Goal: Information Seeking & Learning: Learn about a topic

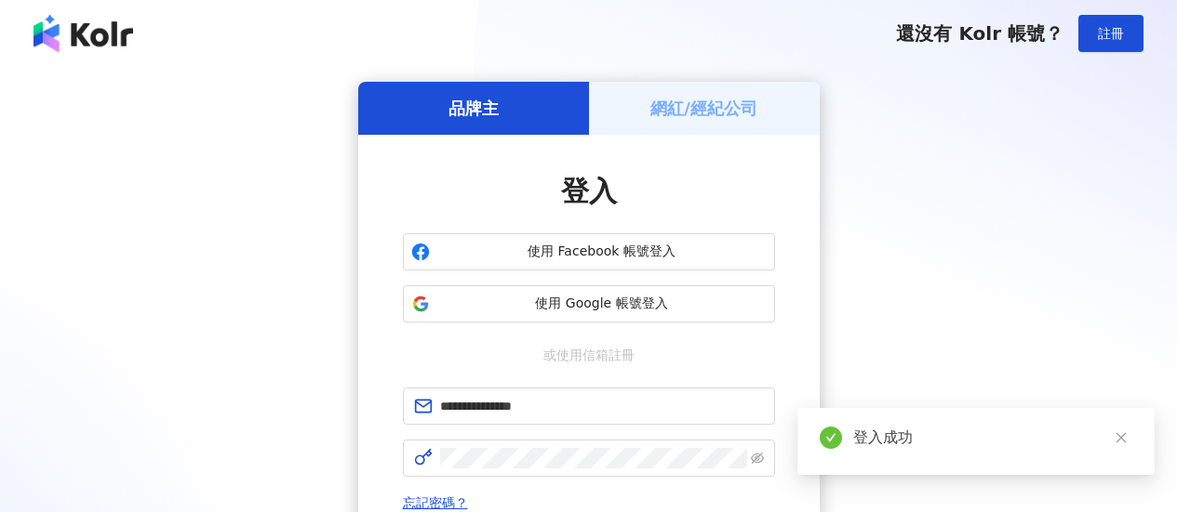
scroll to position [186, 0]
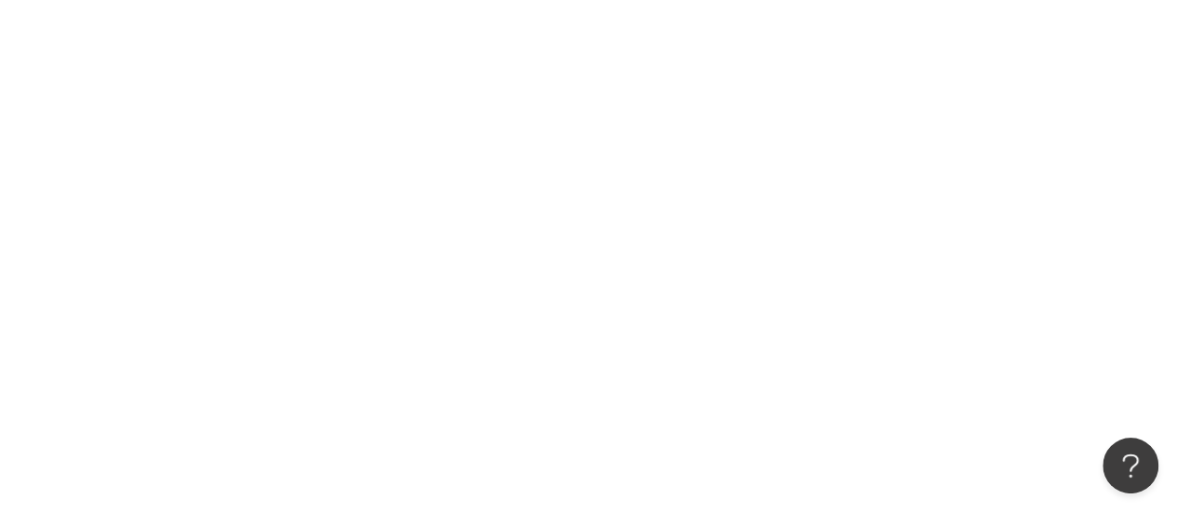
scroll to position [86, 0]
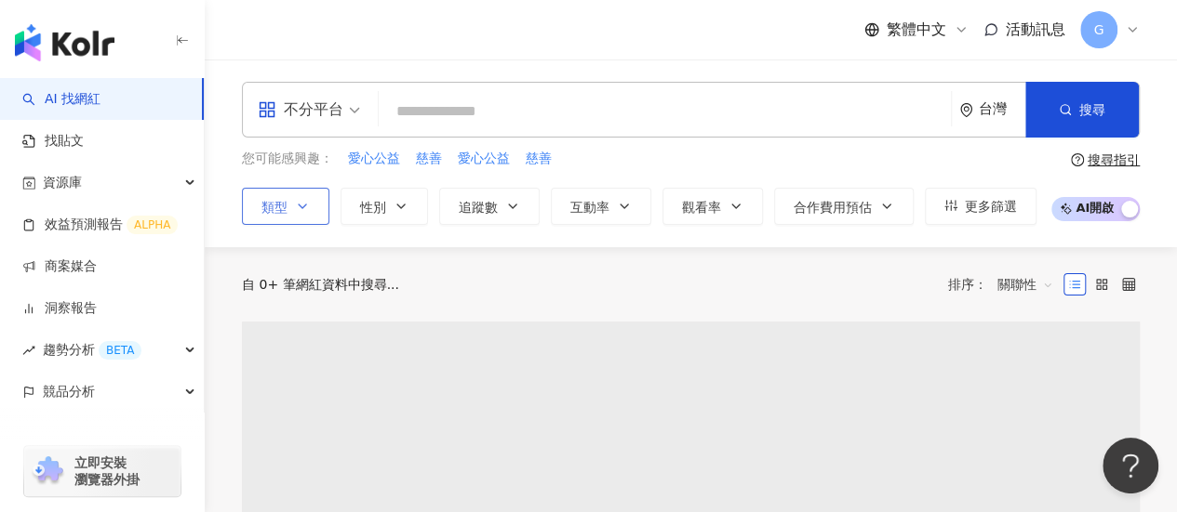
click at [305, 207] on icon "button" at bounding box center [302, 206] width 15 height 15
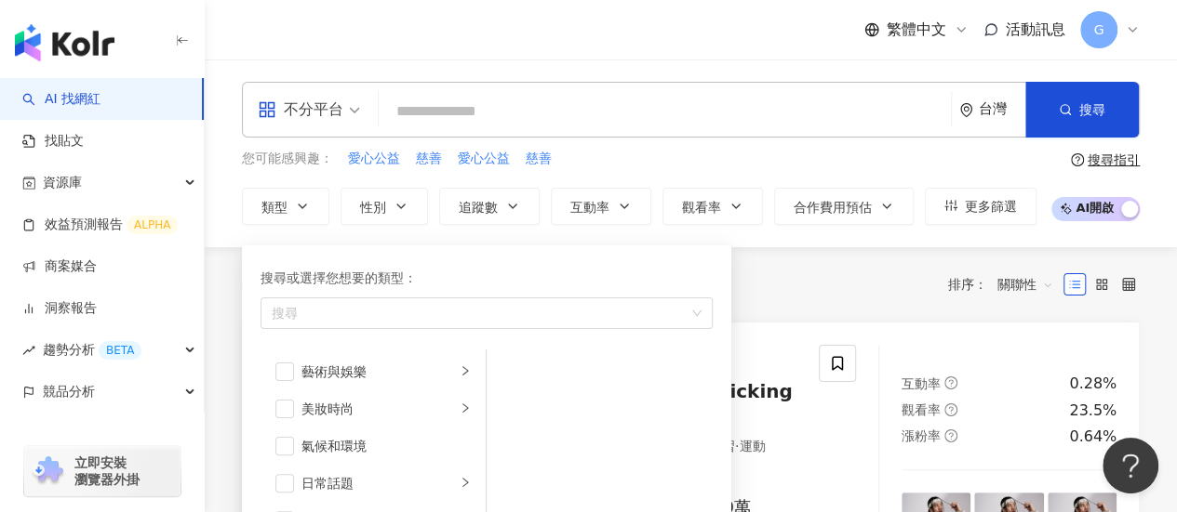
click at [423, 111] on input "search" at bounding box center [664, 111] width 557 height 35
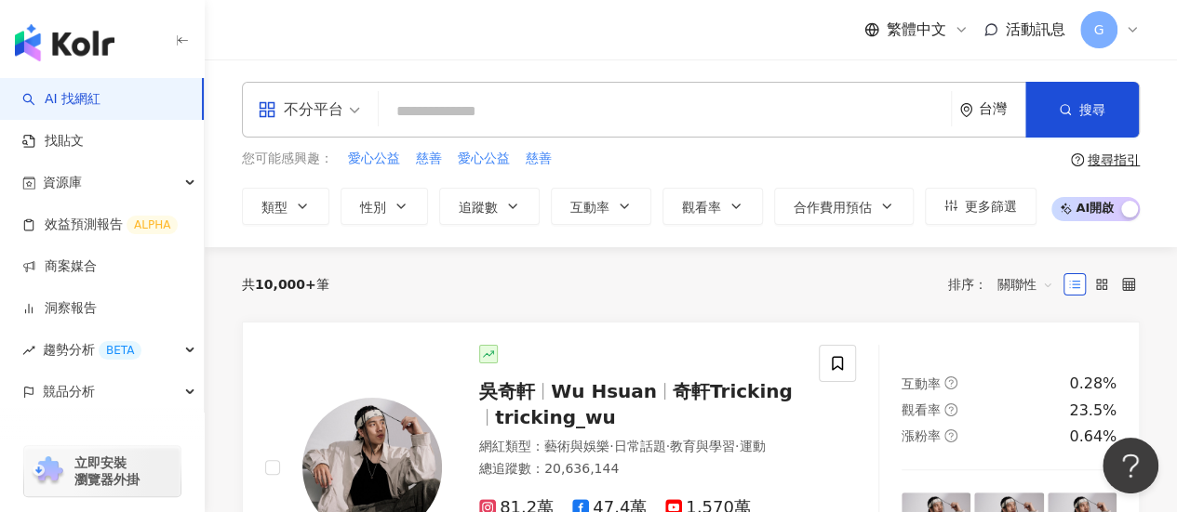
click at [465, 121] on input "search" at bounding box center [664, 111] width 557 height 35
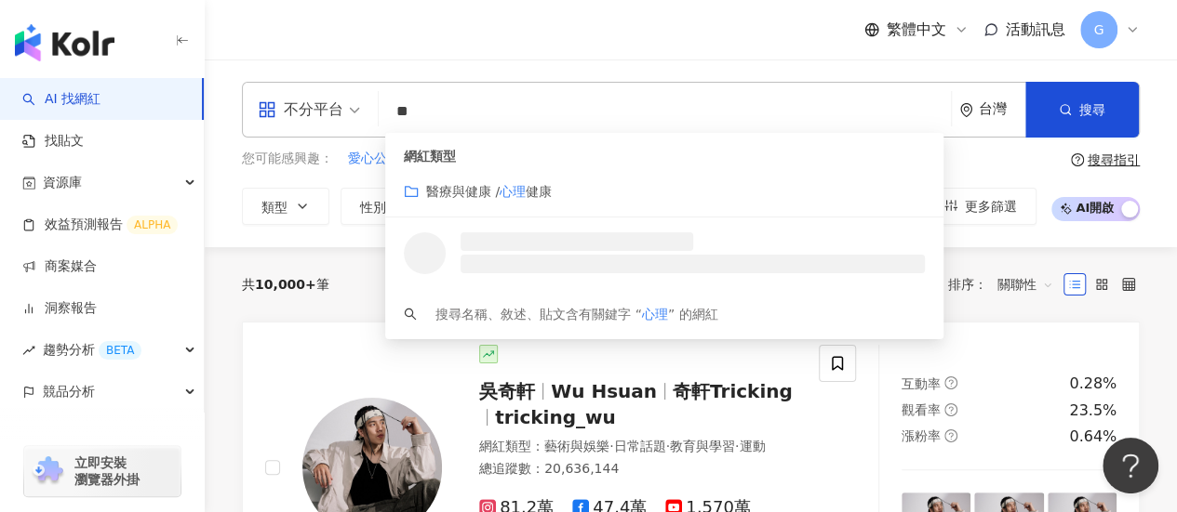
click at [510, 184] on mark "心理" at bounding box center [512, 191] width 26 height 15
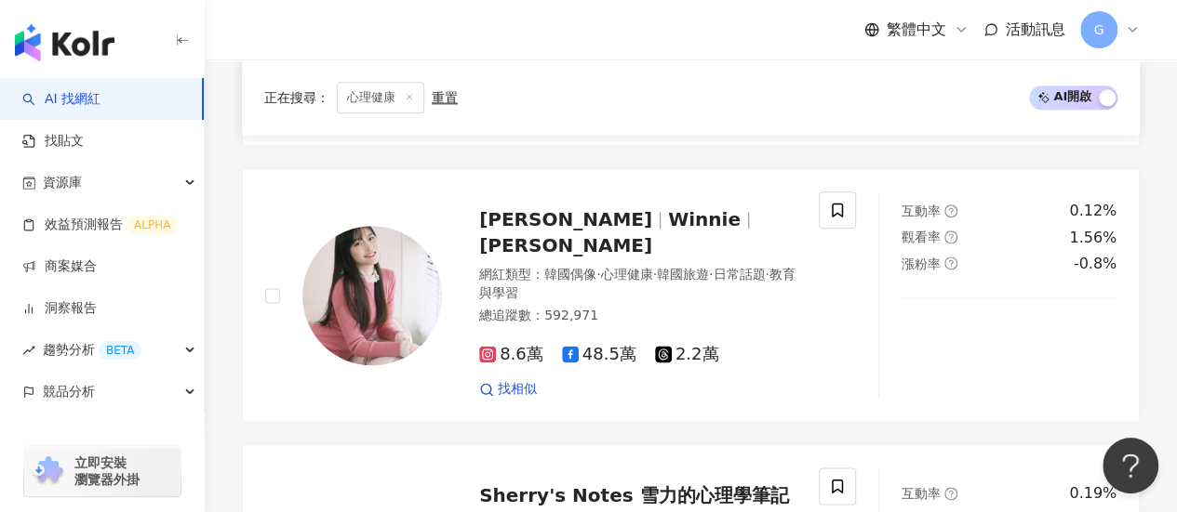
scroll to position [1209, 0]
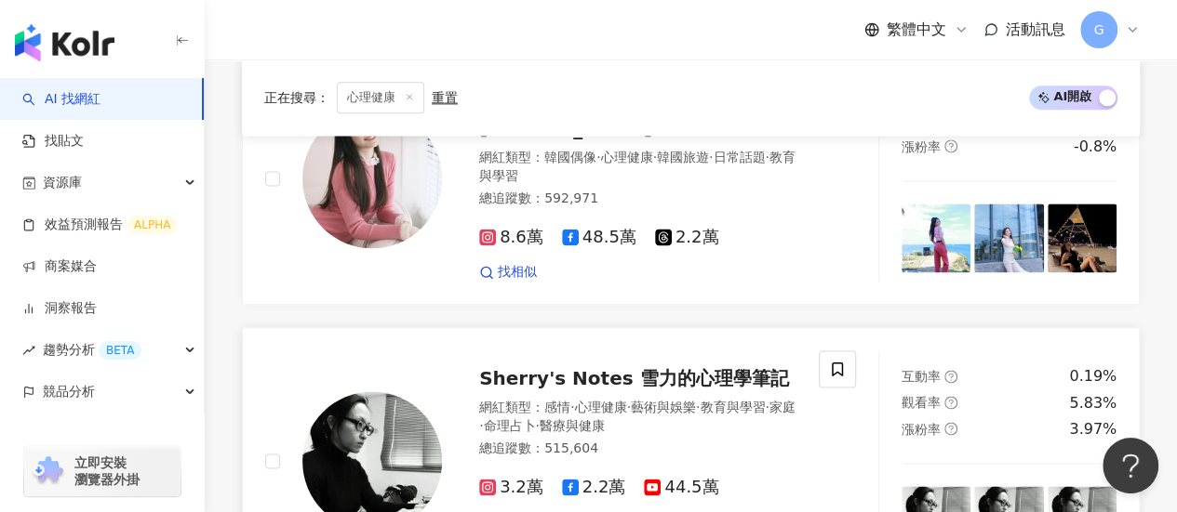
type input "**"
click at [582, 367] on span "Sherry's Notes 雪力的心理學筆記" at bounding box center [633, 378] width 309 height 22
click at [683, 478] on span "44.5萬" at bounding box center [681, 488] width 74 height 20
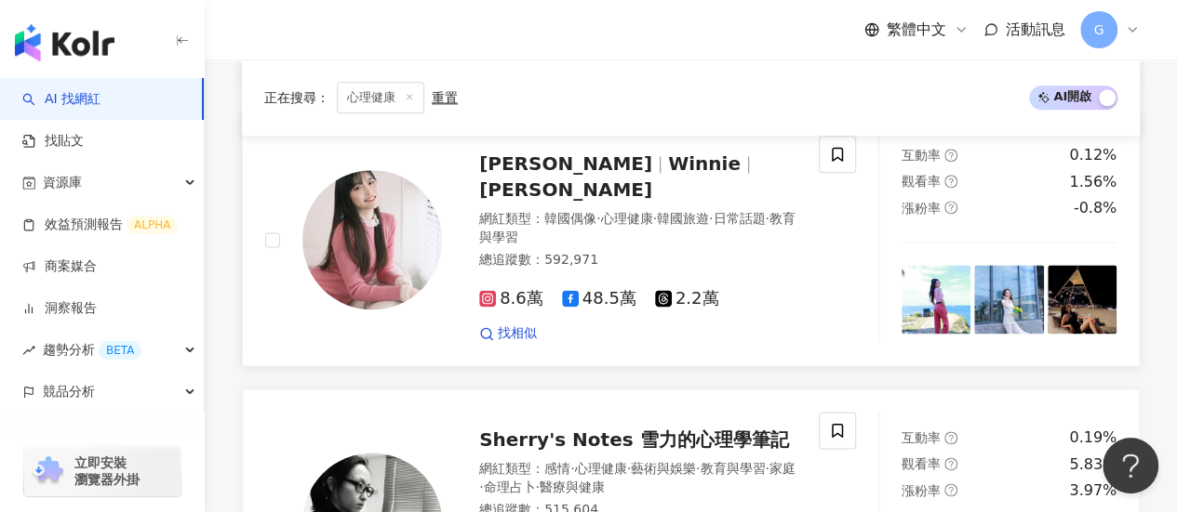
scroll to position [1116, 0]
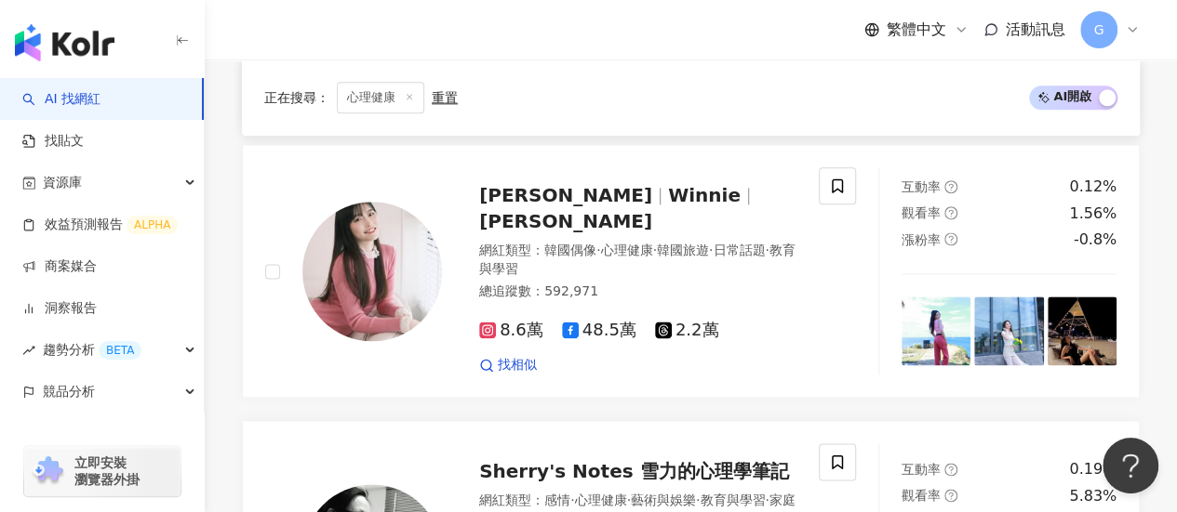
click at [407, 93] on icon at bounding box center [409, 96] width 9 height 9
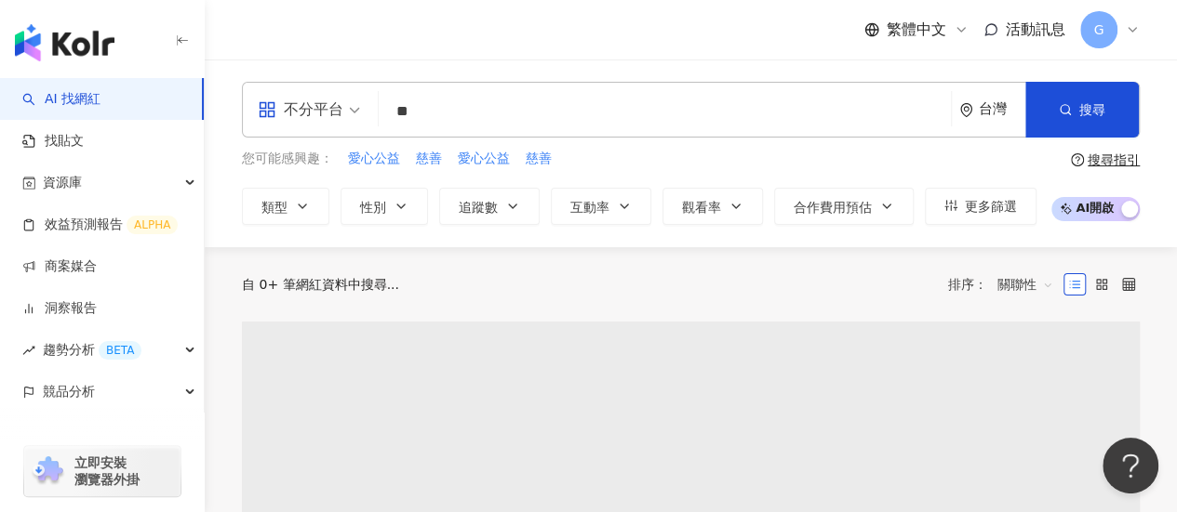
click at [377, 116] on div "不分平台 ** 台灣 搜尋 customizedTag loading 網紅類型 醫療與健康 / 心理 健康 搜尋名稱、敘述、貼文含有關鍵字 “ 心理 ” 的…" at bounding box center [691, 110] width 898 height 56
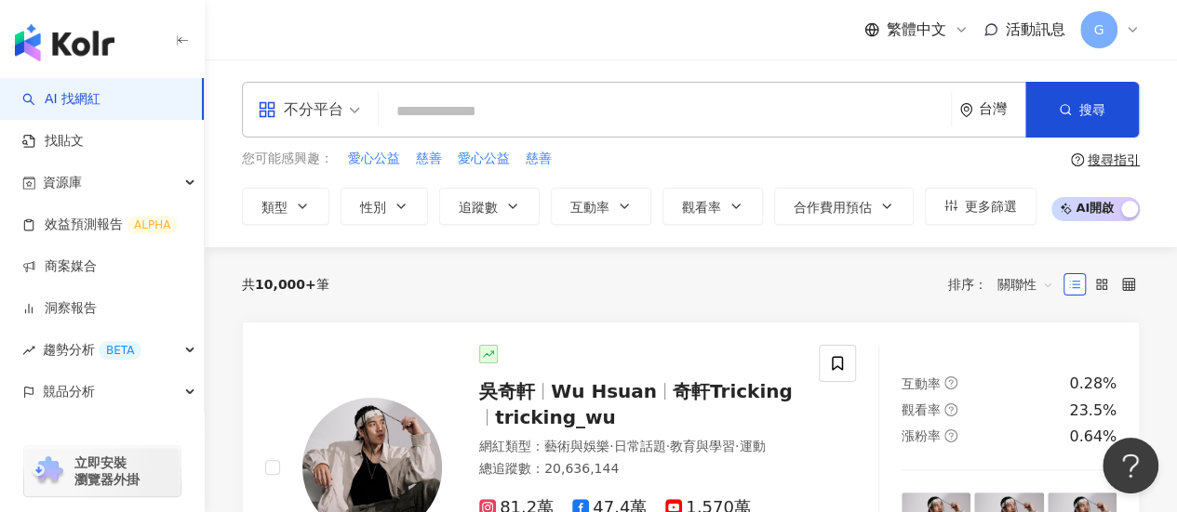
click at [467, 109] on input "search" at bounding box center [664, 111] width 557 height 35
click at [975, 199] on span "更多篩選" at bounding box center [991, 206] width 52 height 15
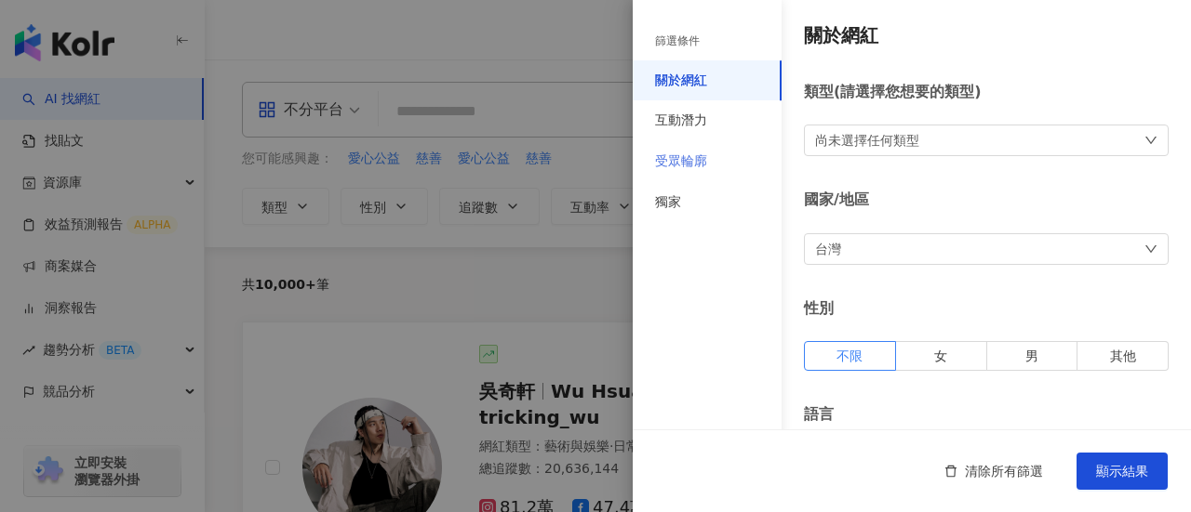
click at [741, 146] on div "受眾輪廓" at bounding box center [706, 161] width 149 height 41
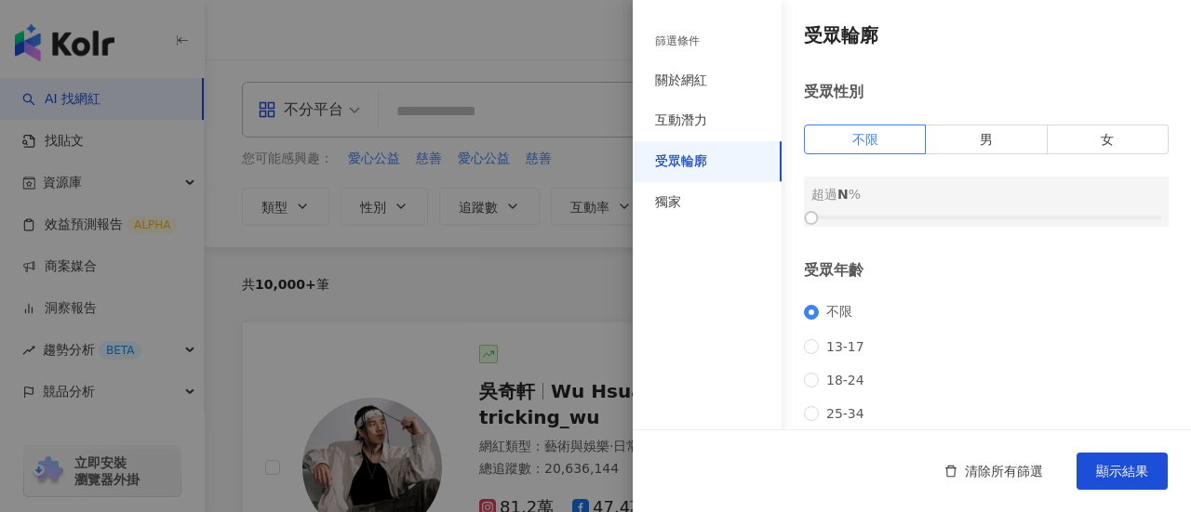
scroll to position [93, 0]
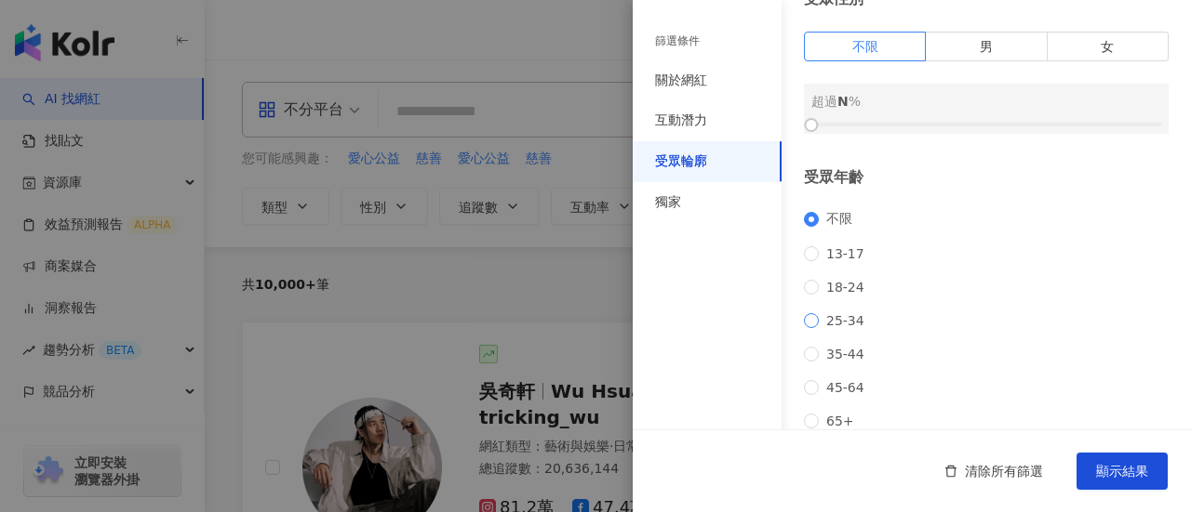
click at [813, 323] on label "25-34" at bounding box center [838, 320] width 68 height 15
click at [747, 109] on div "互動潛力" at bounding box center [706, 120] width 149 height 41
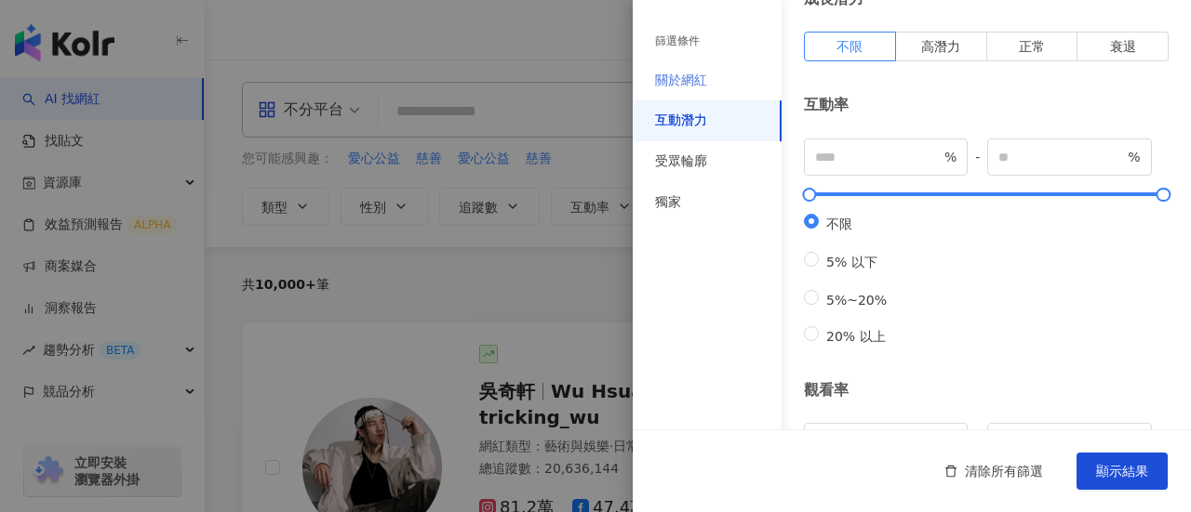
click at [724, 77] on div "關於網紅" at bounding box center [706, 80] width 149 height 41
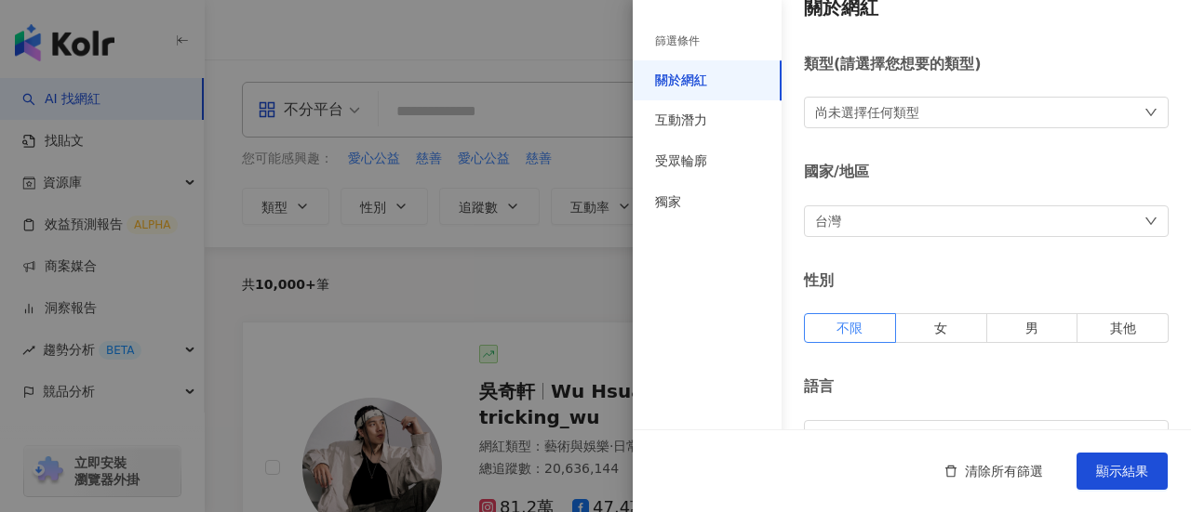
scroll to position [0, 0]
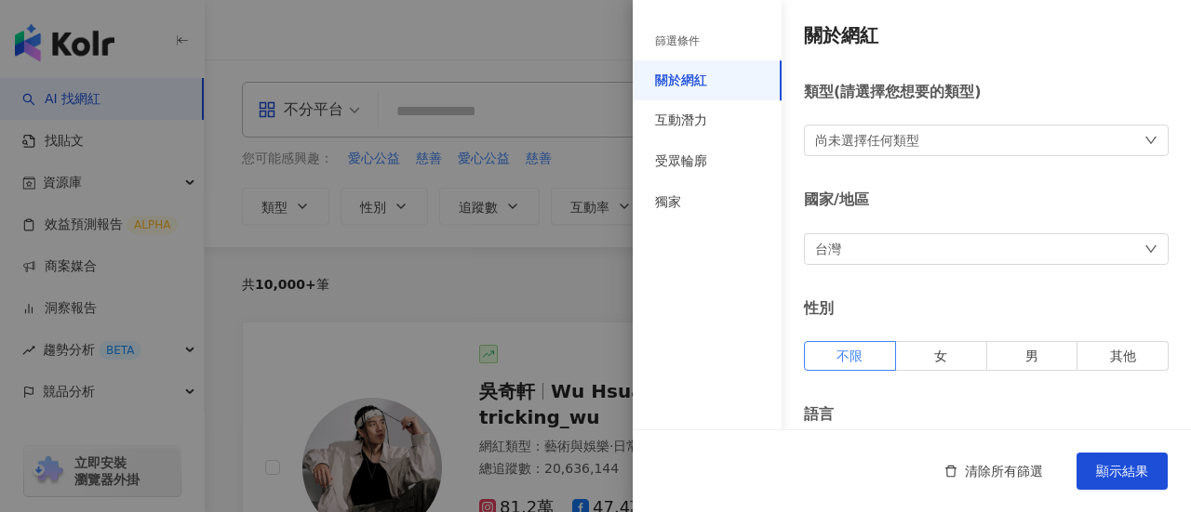
click at [880, 140] on div "尚未選擇任何類型" at bounding box center [867, 140] width 104 height 20
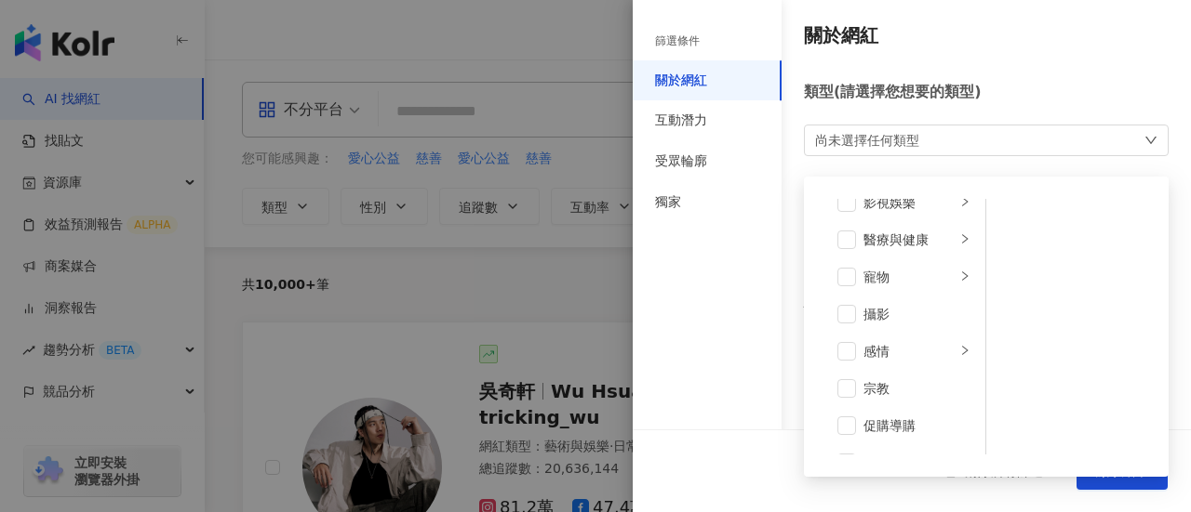
scroll to position [372, 0]
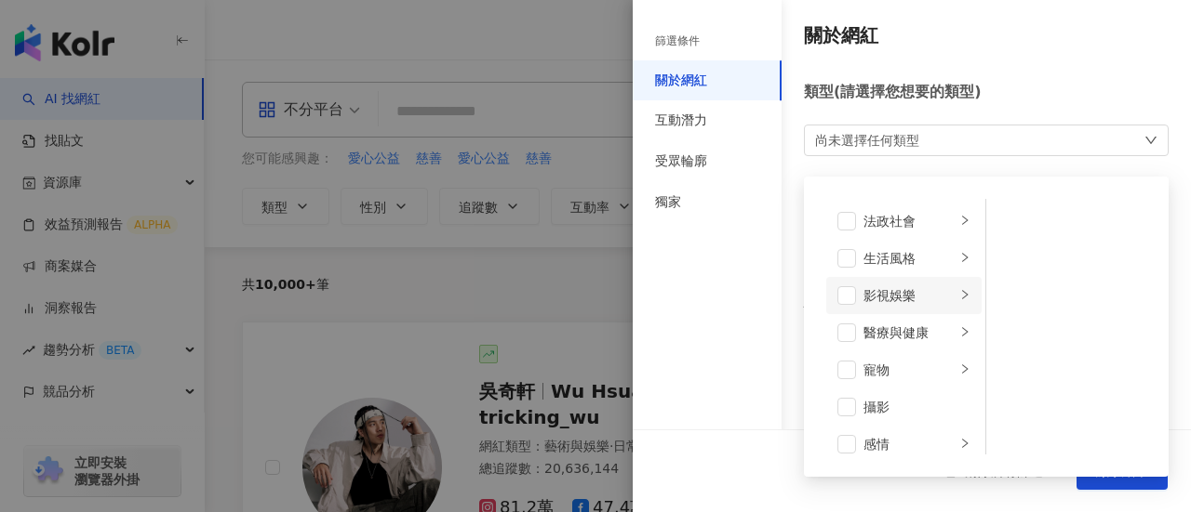
click at [883, 293] on div "影視娛樂" at bounding box center [909, 296] width 92 height 20
click at [893, 265] on div "生活風格" at bounding box center [909, 258] width 92 height 20
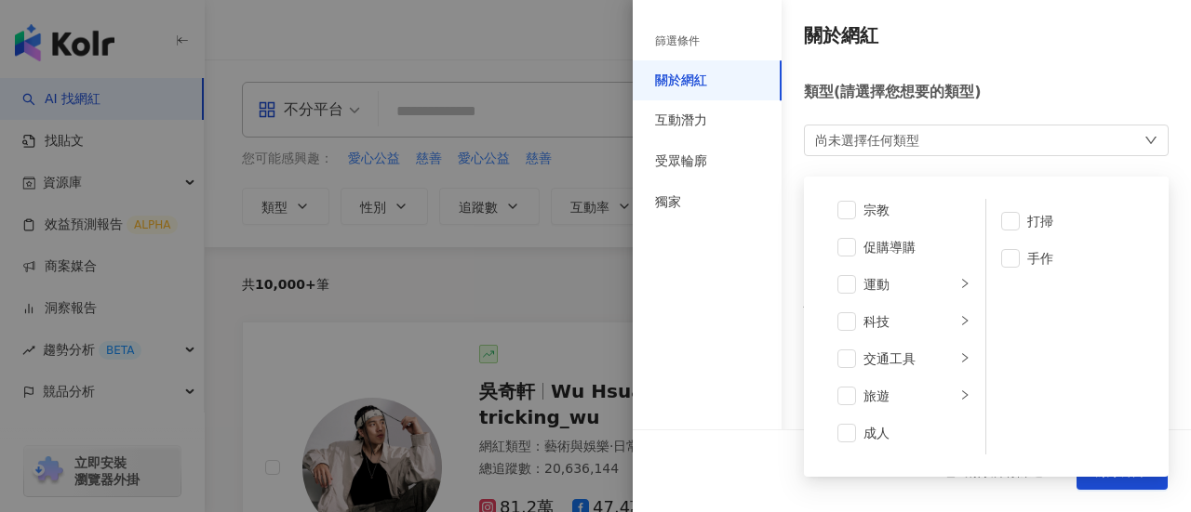
scroll to position [551, 0]
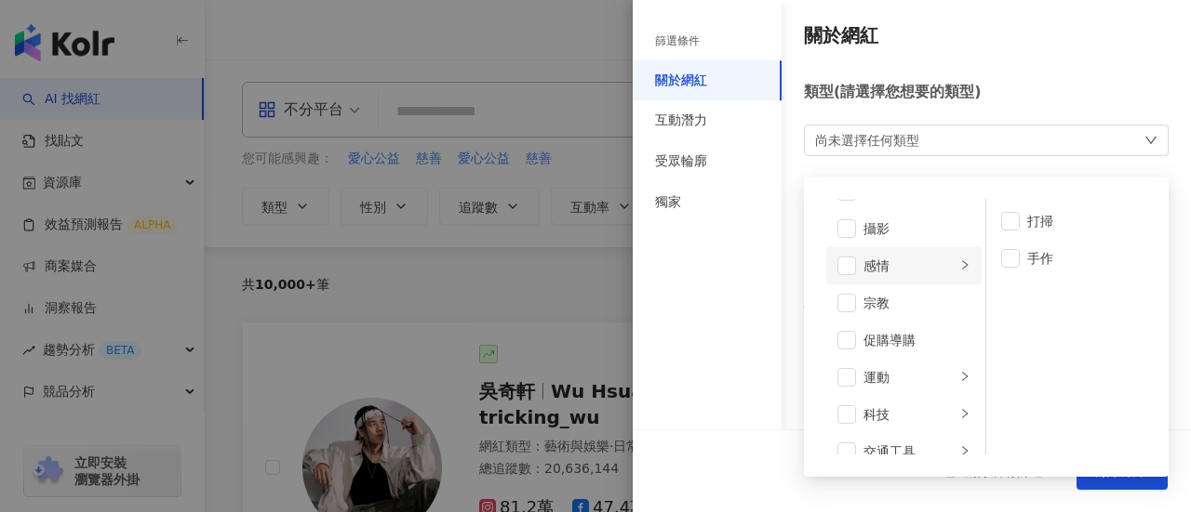
click at [891, 275] on li "感情" at bounding box center [903, 265] width 155 height 37
click at [849, 266] on span at bounding box center [846, 266] width 19 height 19
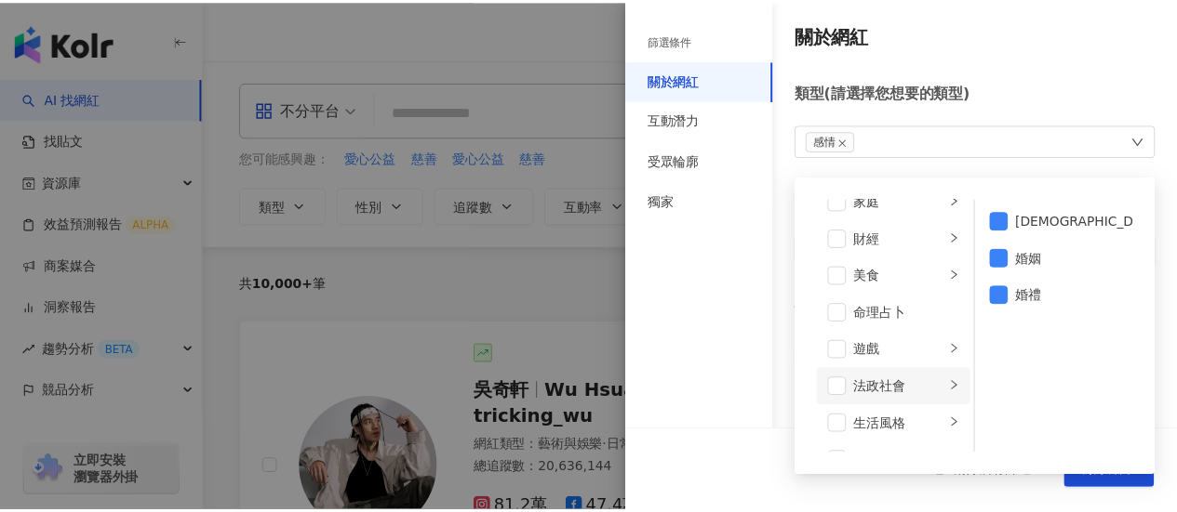
scroll to position [179, 0]
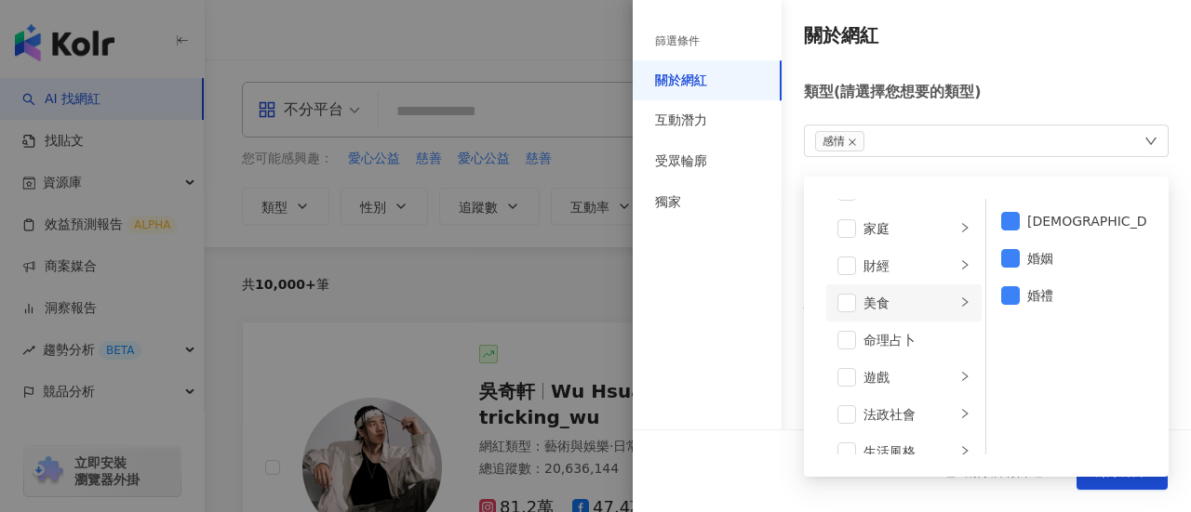
click at [887, 299] on div "美食" at bounding box center [909, 303] width 92 height 20
click at [837, 302] on span at bounding box center [846, 303] width 19 height 19
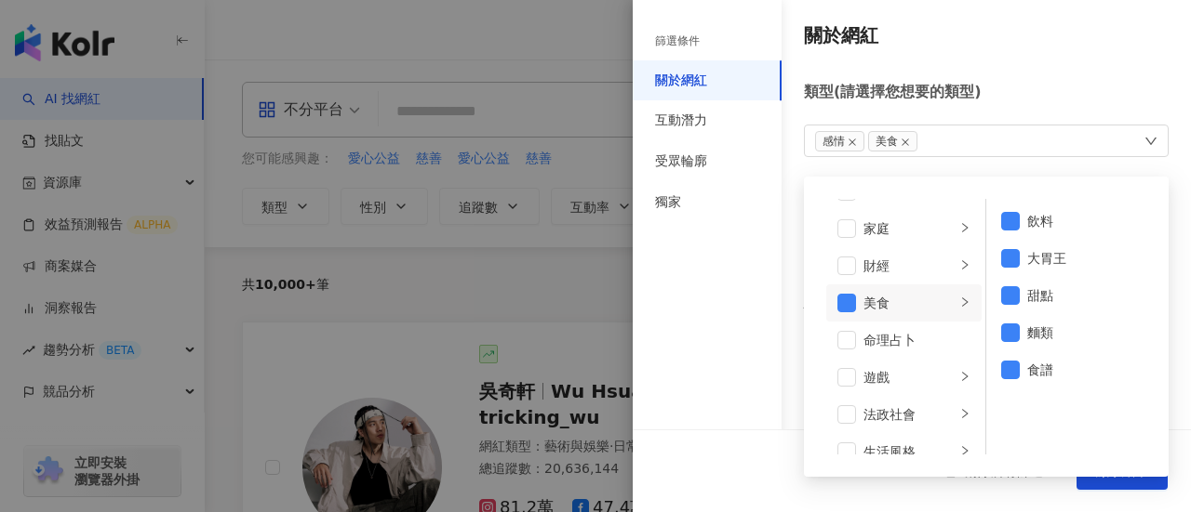
click at [762, 311] on div "篩選條件 關於網紅 互動潛力 受眾輪廓 獨家" at bounding box center [706, 267] width 149 height 490
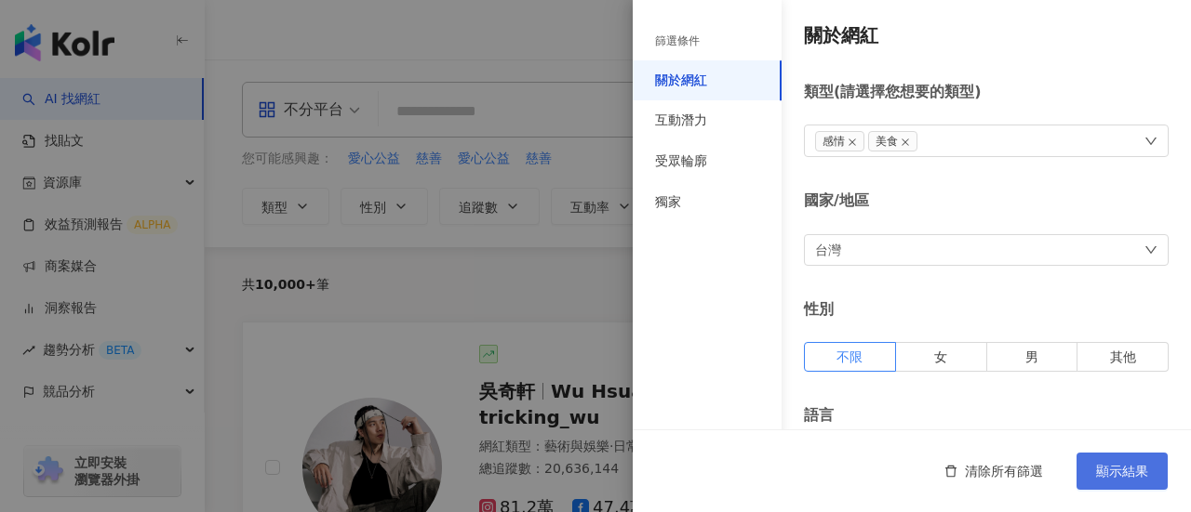
click at [1102, 458] on button "顯示結果" at bounding box center [1121, 471] width 91 height 37
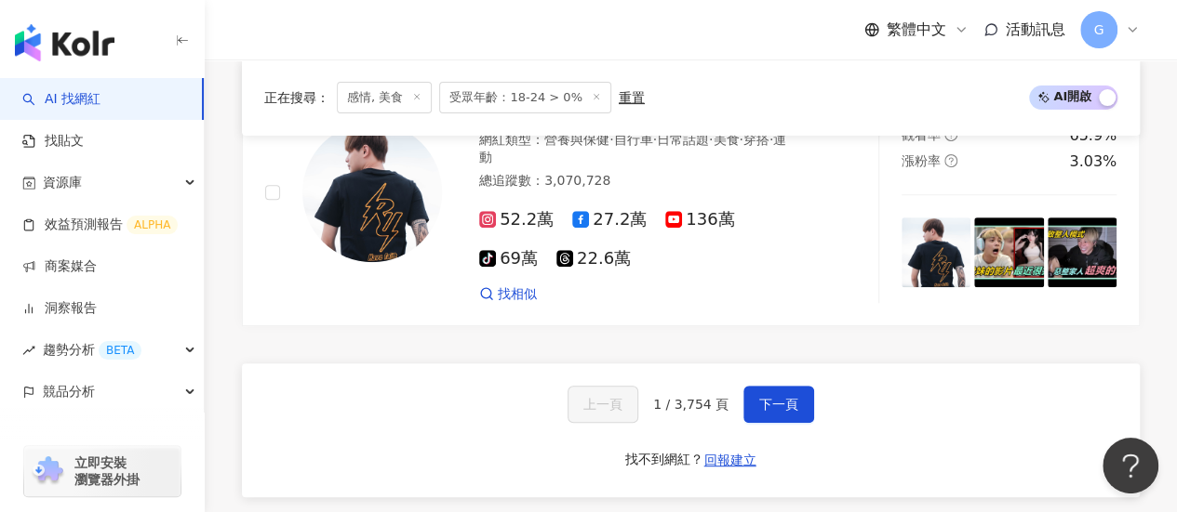
scroll to position [3813, 0]
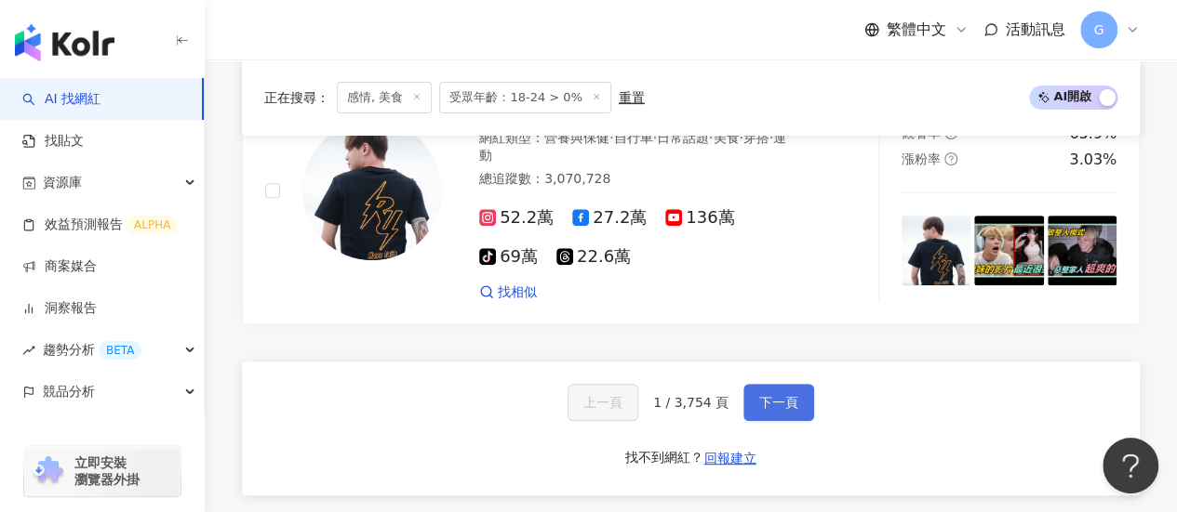
click at [743, 384] on button "下一頁" at bounding box center [778, 402] width 71 height 37
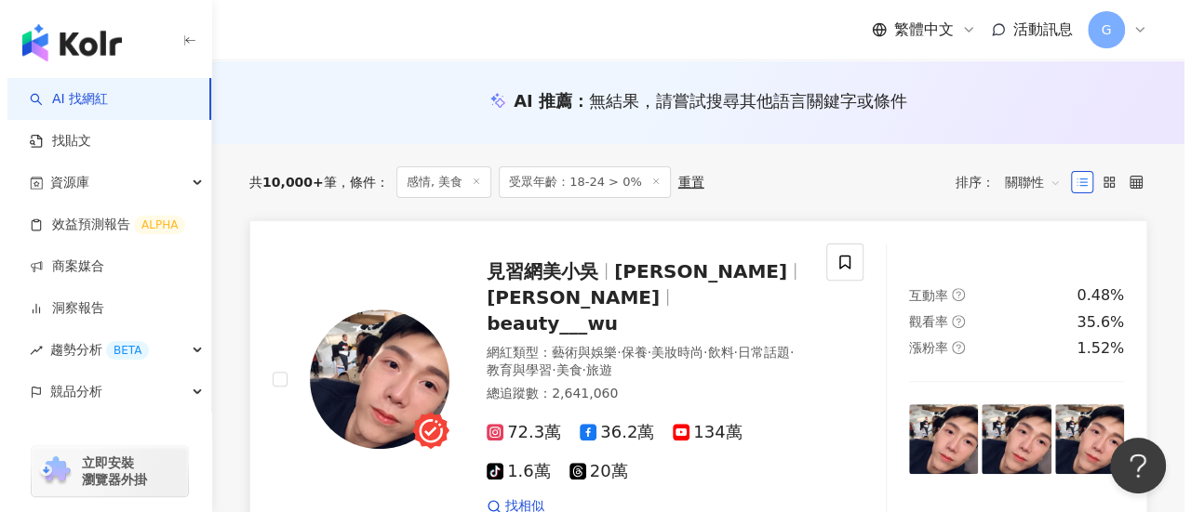
scroll to position [0, 0]
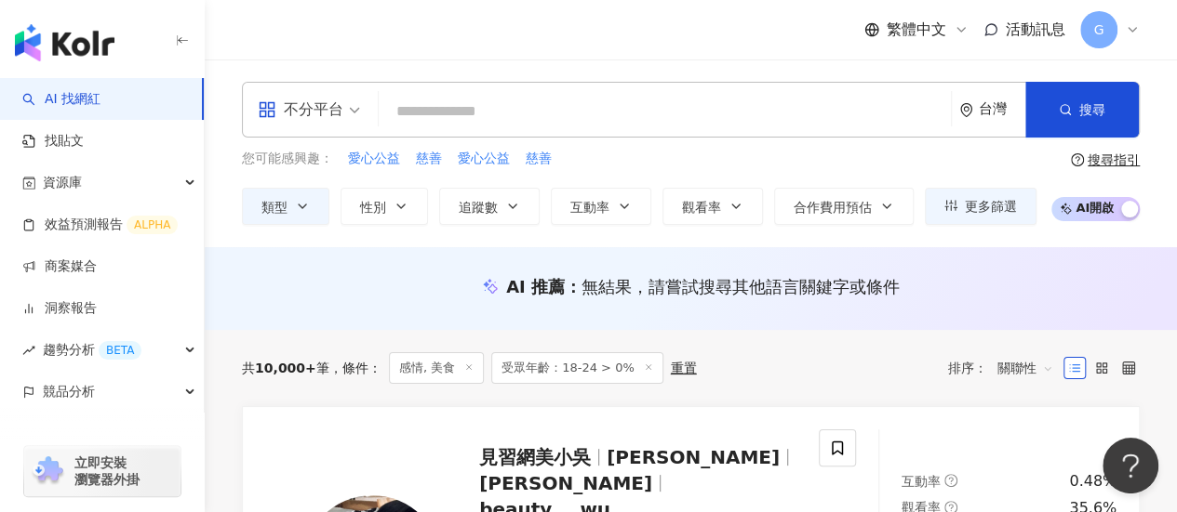
click at [668, 354] on div "共 10,000+ 筆 條件 ： 感情, 美食 受眾年齡：18-24 > 0% 重置" at bounding box center [469, 369] width 455 height 32
click at [674, 366] on div "重置" at bounding box center [684, 368] width 26 height 15
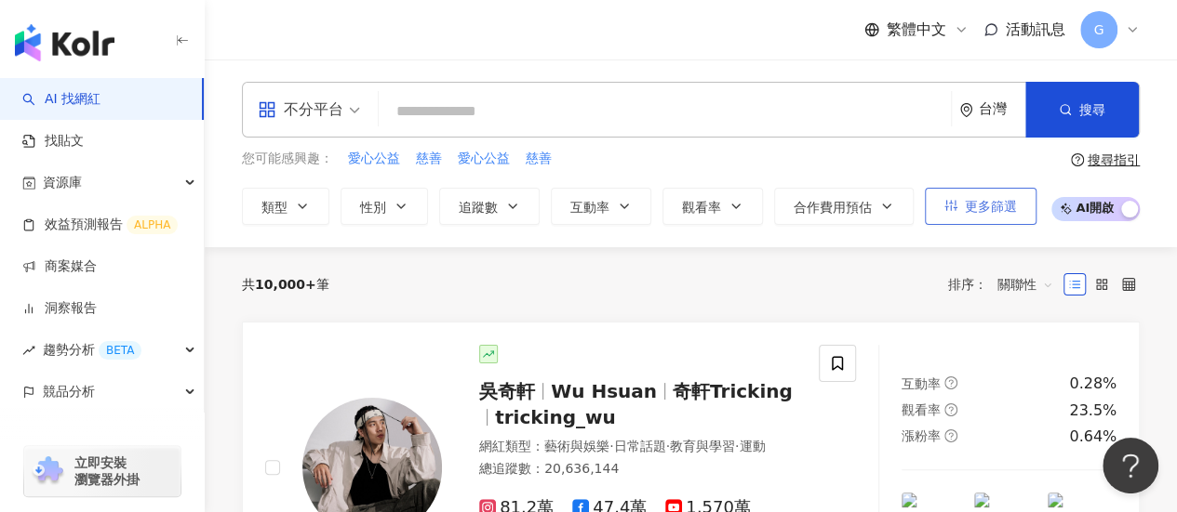
click at [965, 199] on span "更多篩選" at bounding box center [991, 206] width 52 height 15
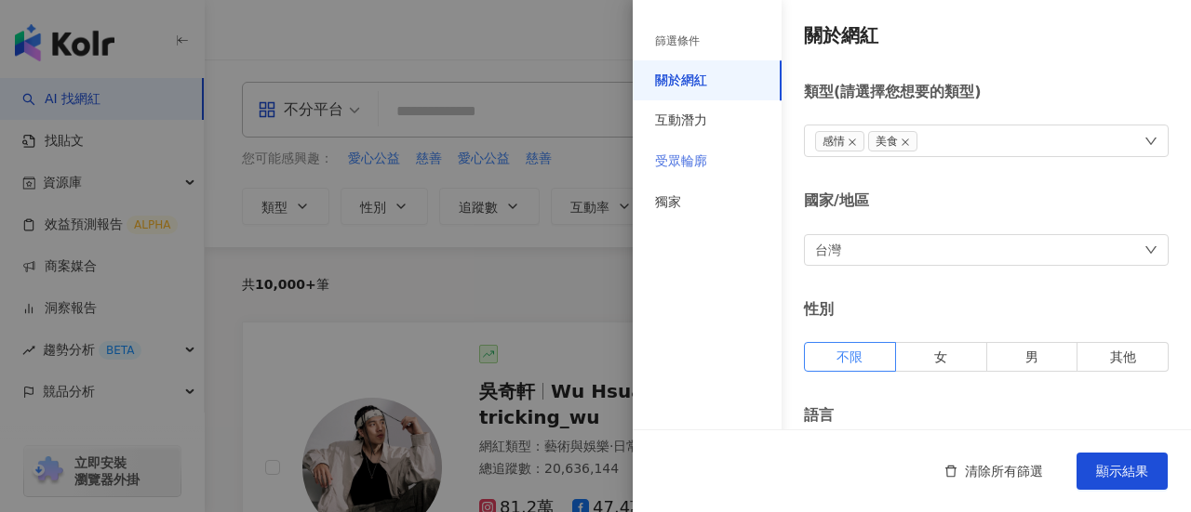
click at [756, 169] on div "受眾輪廓" at bounding box center [706, 161] width 149 height 41
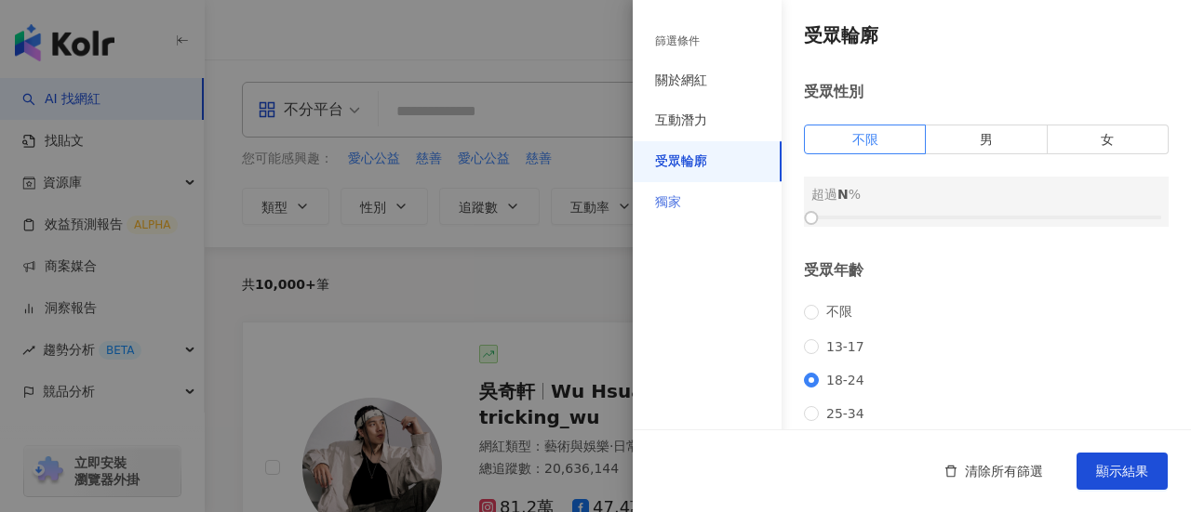
click at [726, 194] on div "獨家" at bounding box center [706, 202] width 149 height 41
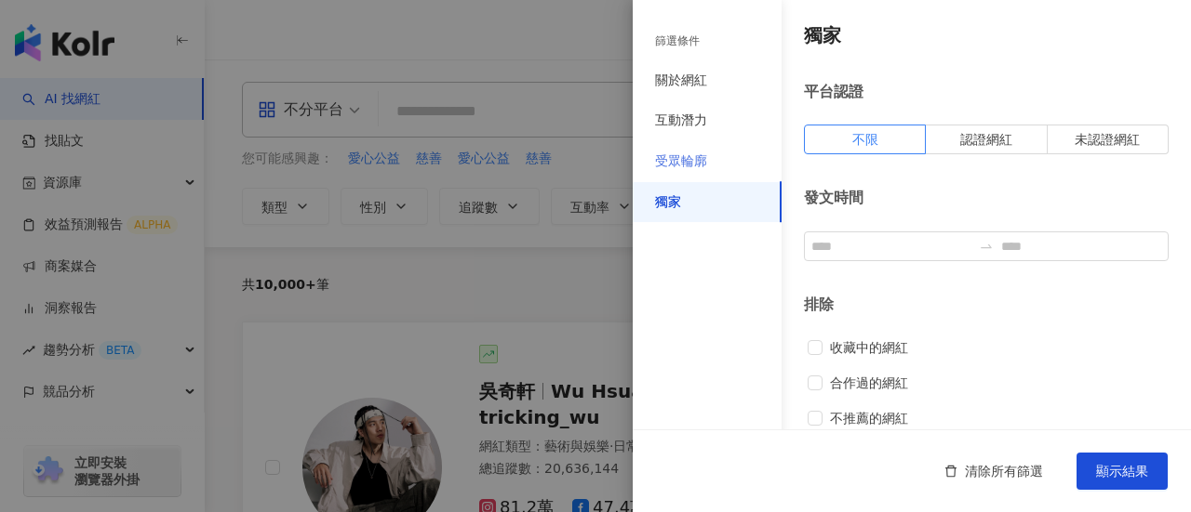
click at [720, 159] on div "受眾輪廓" at bounding box center [706, 161] width 149 height 41
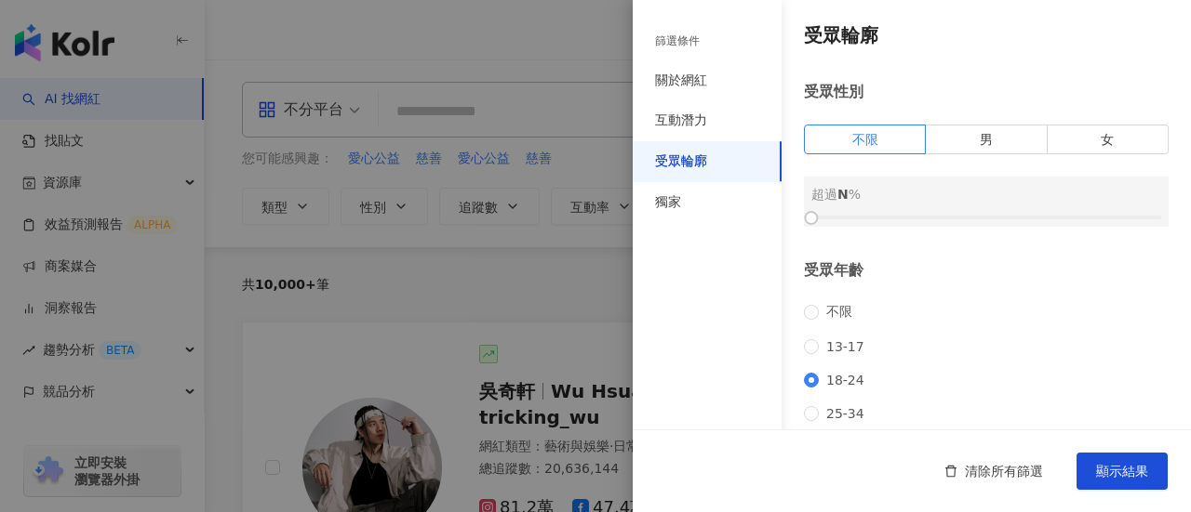
drag, startPoint x: 817, startPoint y: 213, endPoint x: 837, endPoint y: 217, distance: 20.8
click at [837, 217] on div at bounding box center [986, 217] width 350 height 11
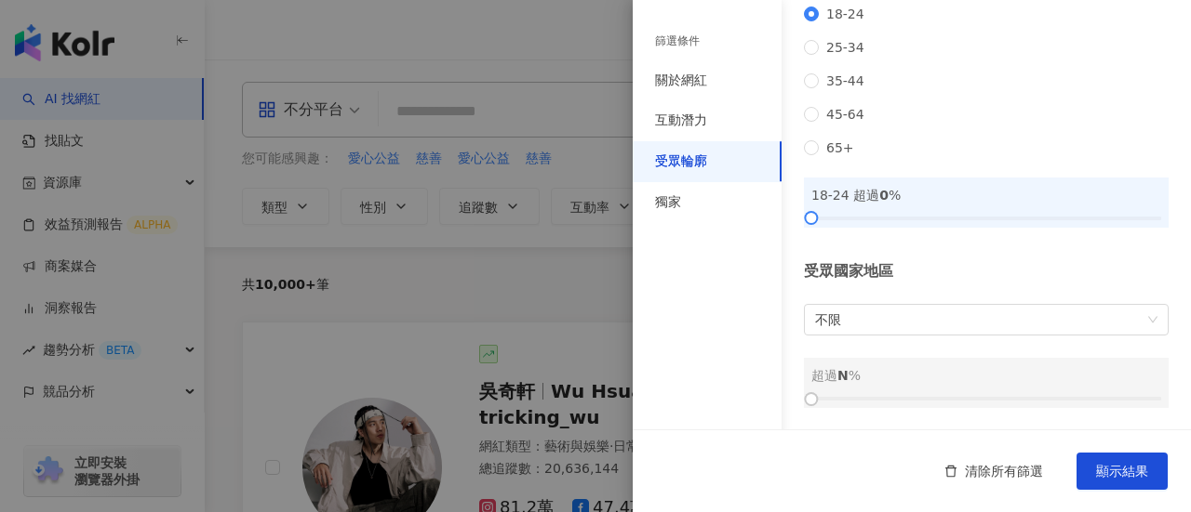
scroll to position [391, 0]
drag, startPoint x: 819, startPoint y: 216, endPoint x: 900, endPoint y: 224, distance: 81.3
click at [900, 224] on div at bounding box center [986, 218] width 350 height 11
drag, startPoint x: 900, startPoint y: 224, endPoint x: 925, endPoint y: 224, distance: 24.2
click at [928, 223] on div at bounding box center [933, 218] width 10 height 10
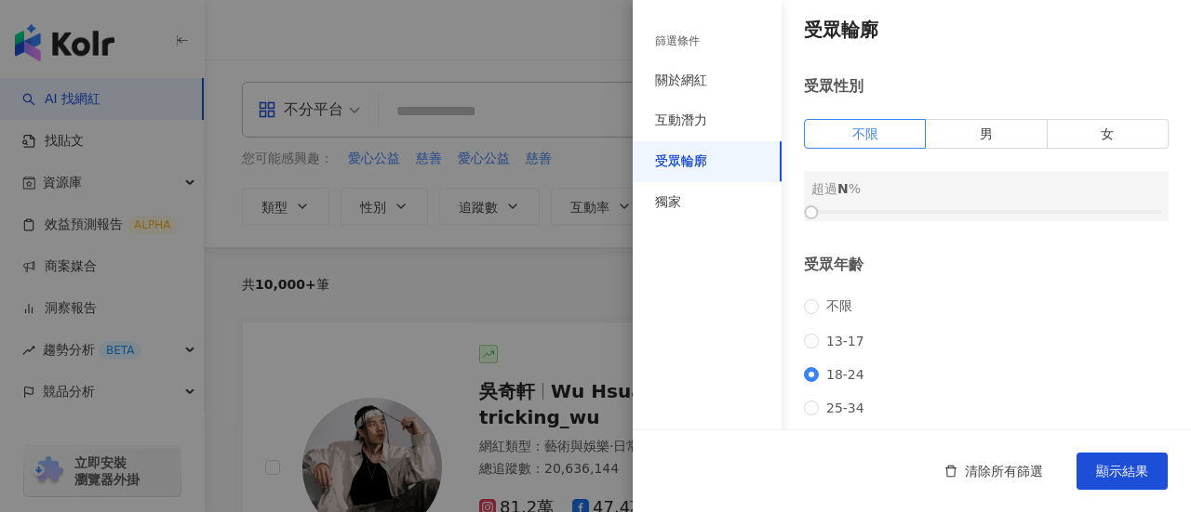
scroll to position [0, 0]
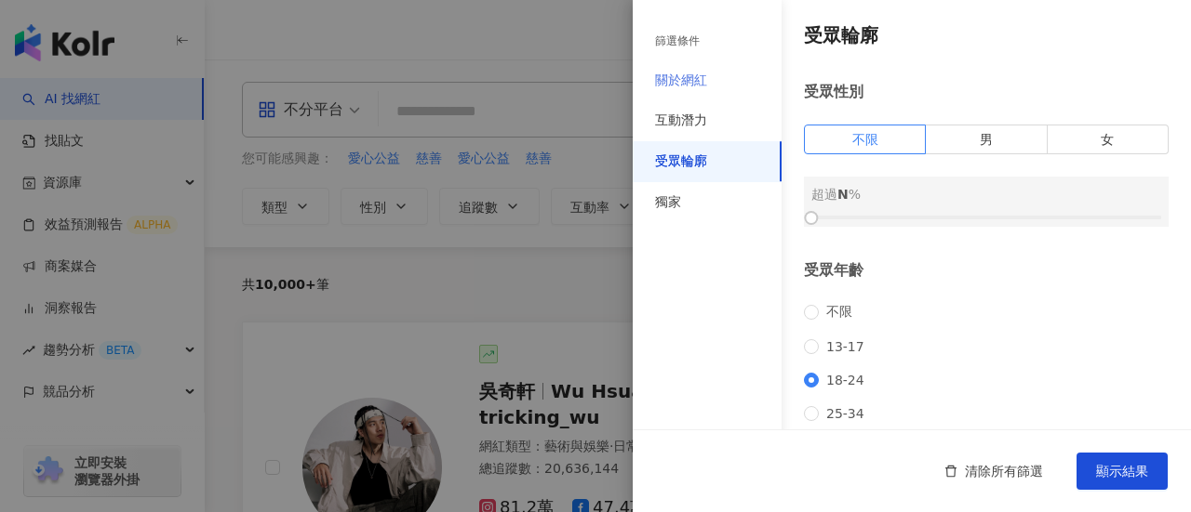
click at [720, 86] on div "關於網紅" at bounding box center [706, 80] width 149 height 41
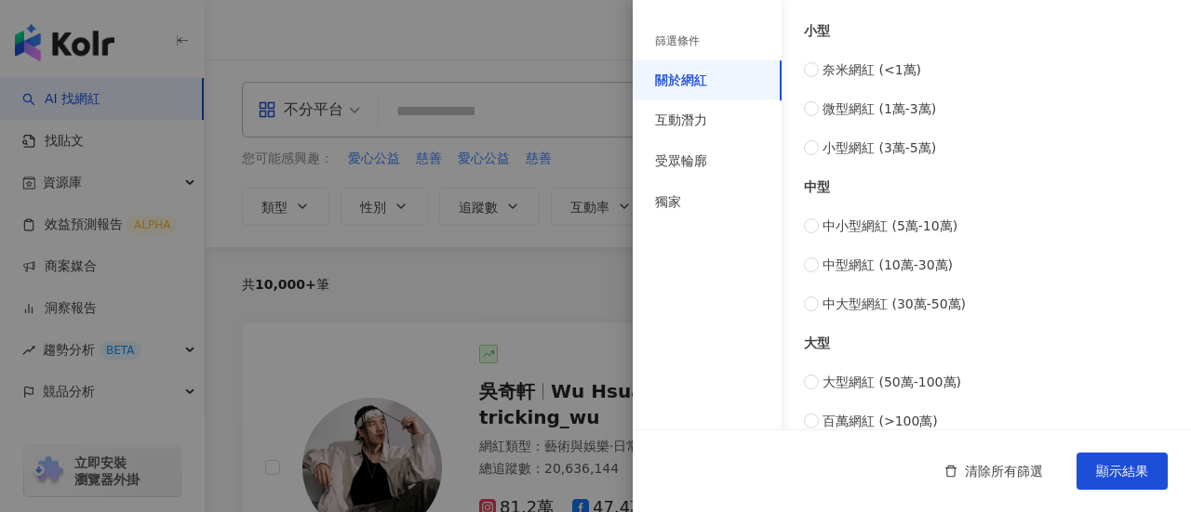
scroll to position [516, 0]
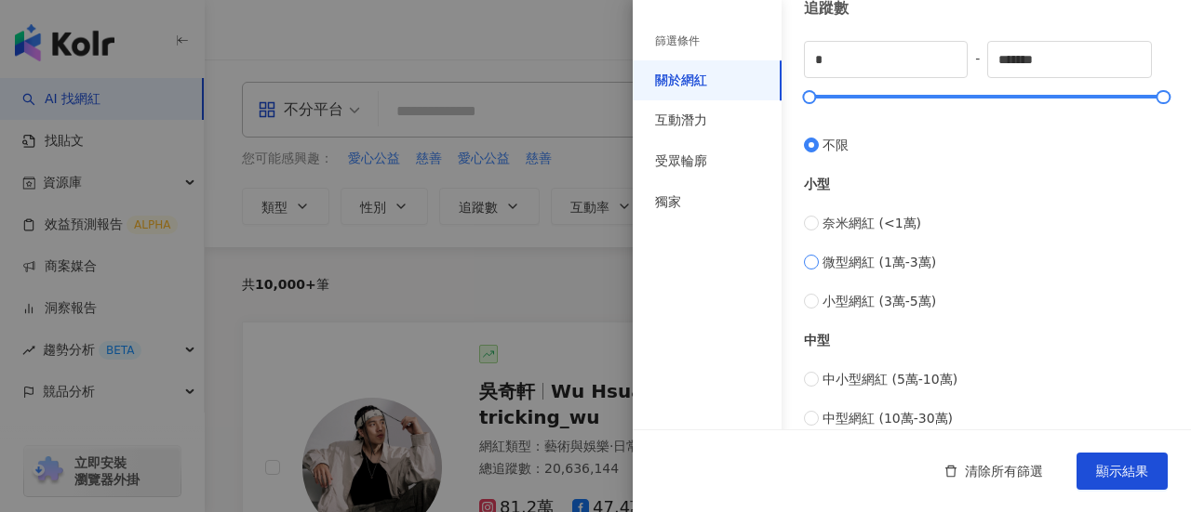
type input "*****"
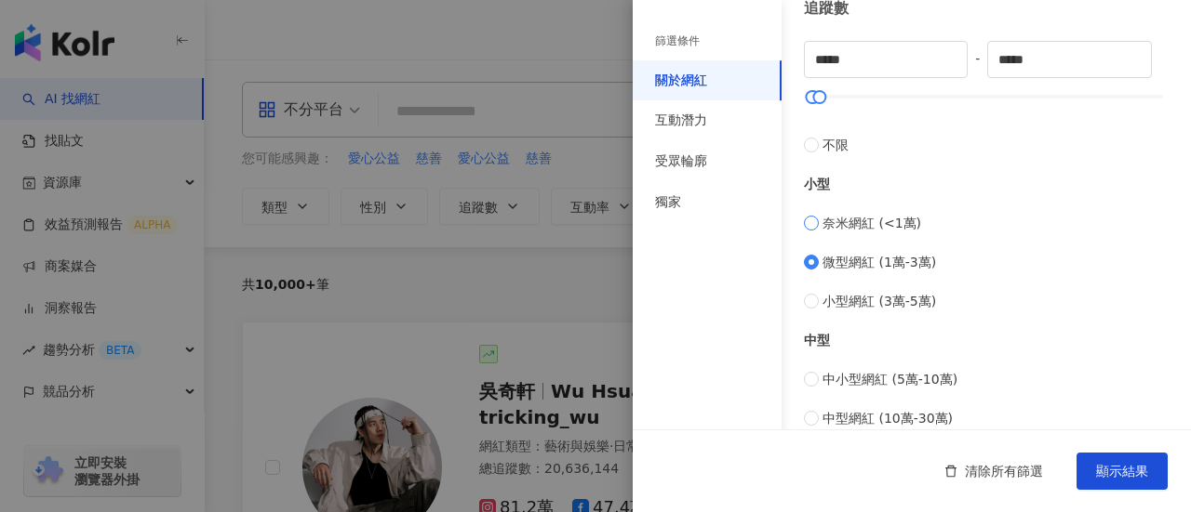
type input "*"
type input "*******"
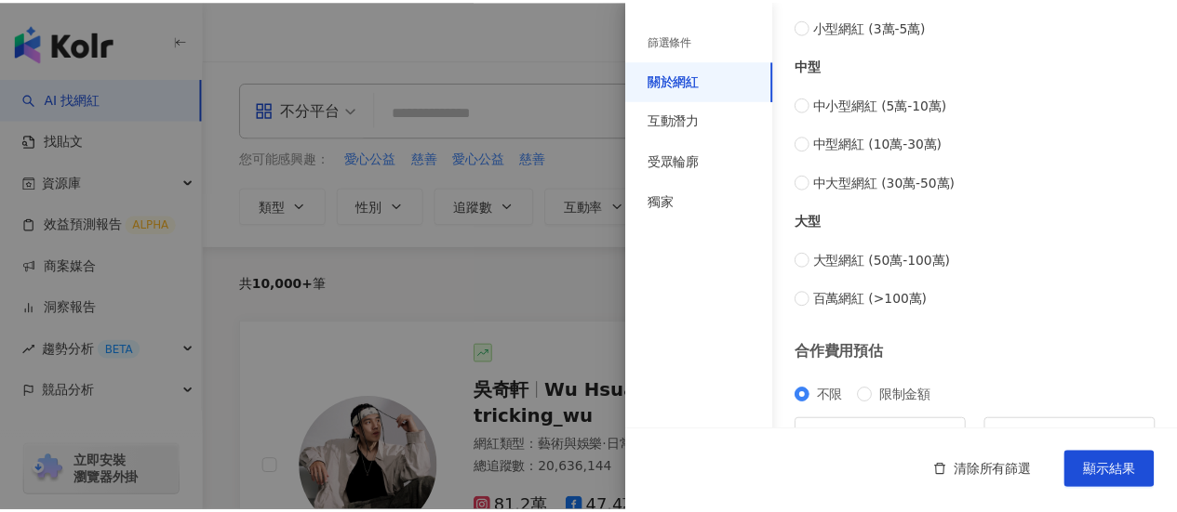
scroll to position [888, 0]
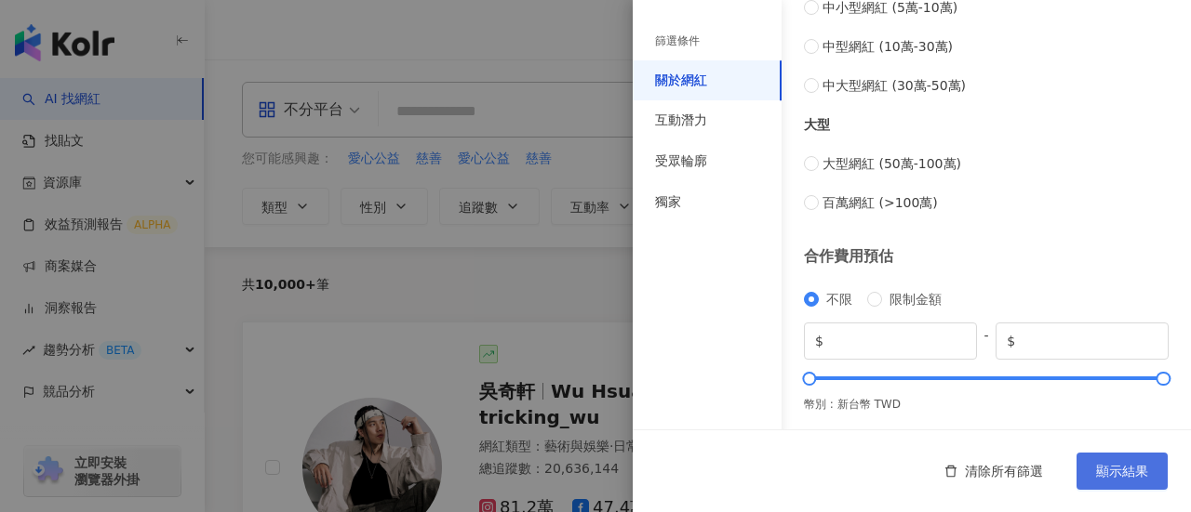
click at [1105, 471] on span "顯示結果" at bounding box center [1122, 471] width 52 height 15
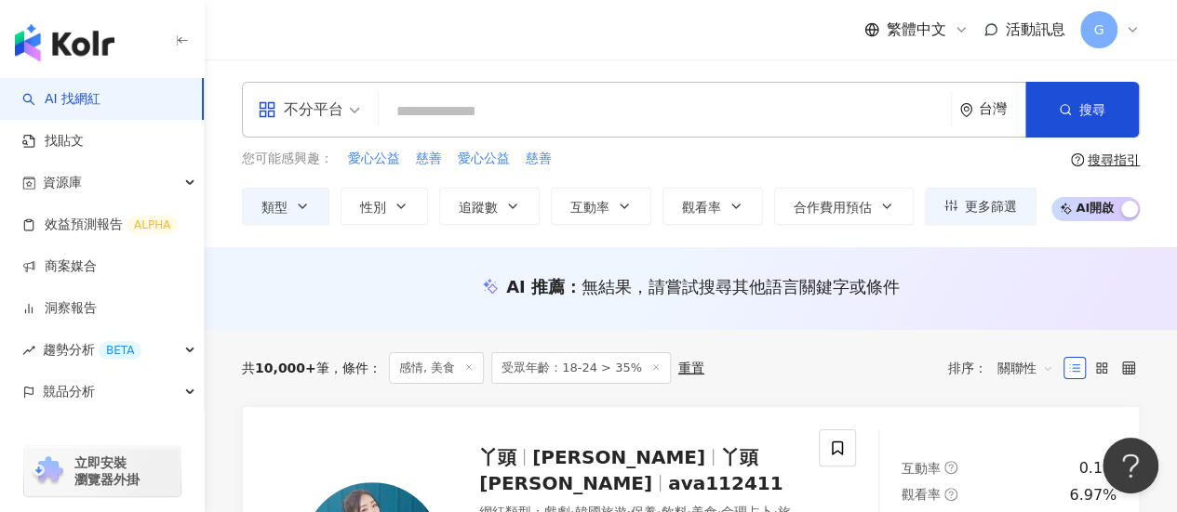
click at [428, 368] on span "感情, 美食" at bounding box center [436, 369] width 95 height 32
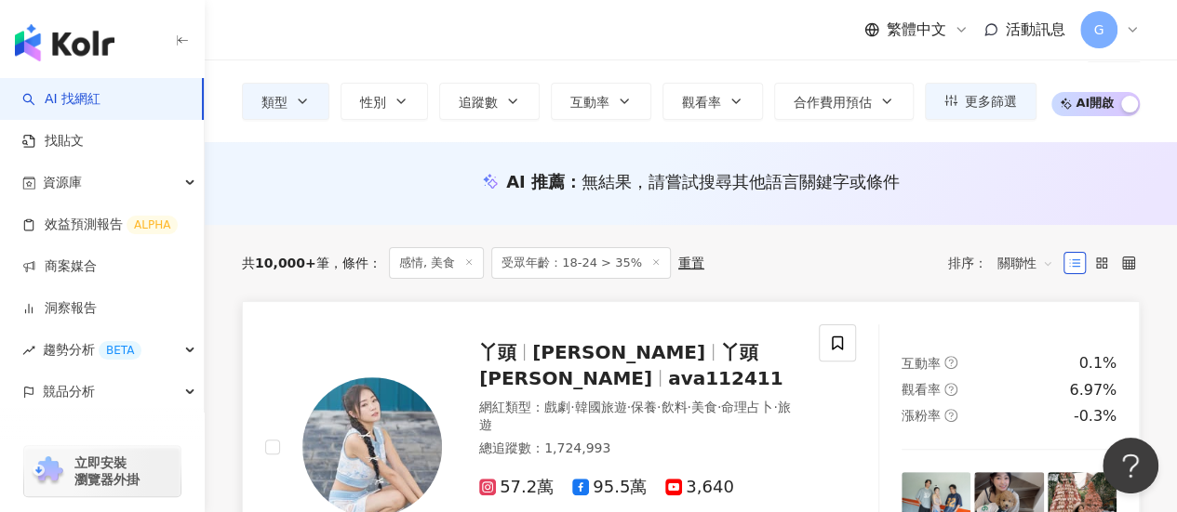
scroll to position [186, 0]
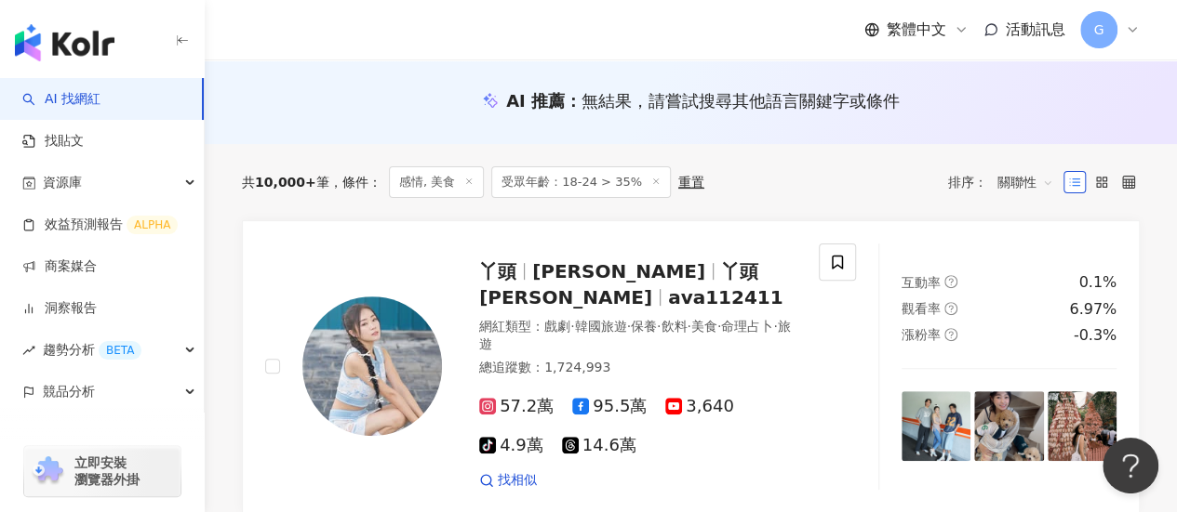
click at [1015, 183] on span "關聯性" at bounding box center [1025, 182] width 56 height 30
click at [1036, 319] on div "互動率" at bounding box center [1025, 314] width 47 height 20
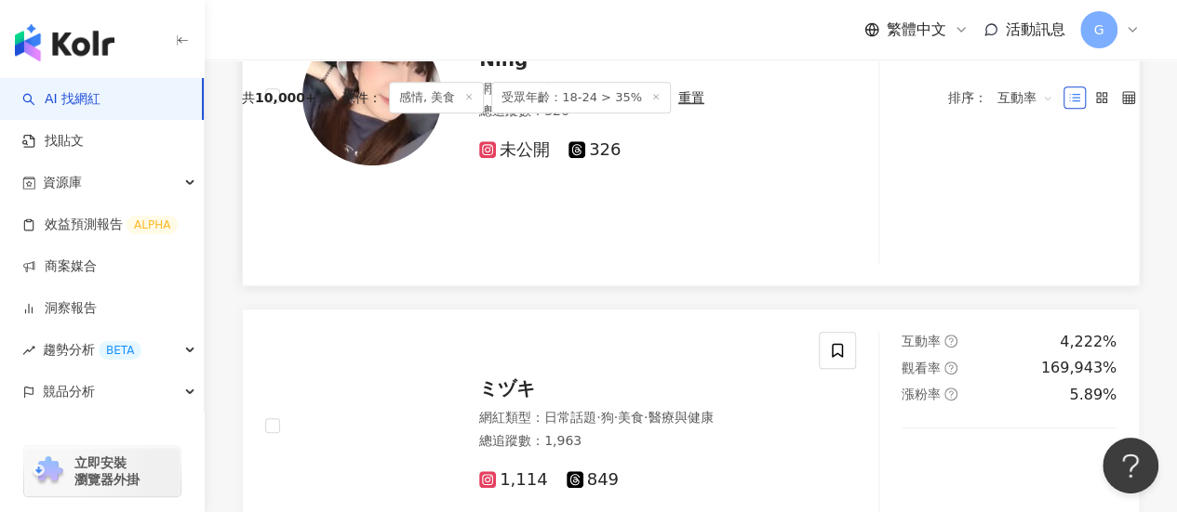
scroll to position [186, 0]
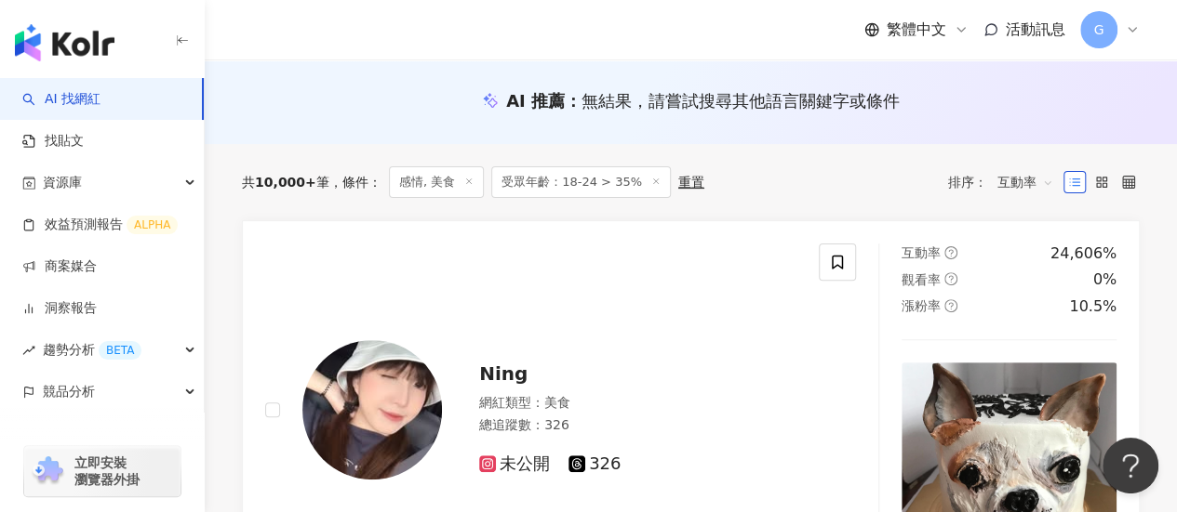
click at [1019, 184] on span "互動率" at bounding box center [1025, 182] width 56 height 30
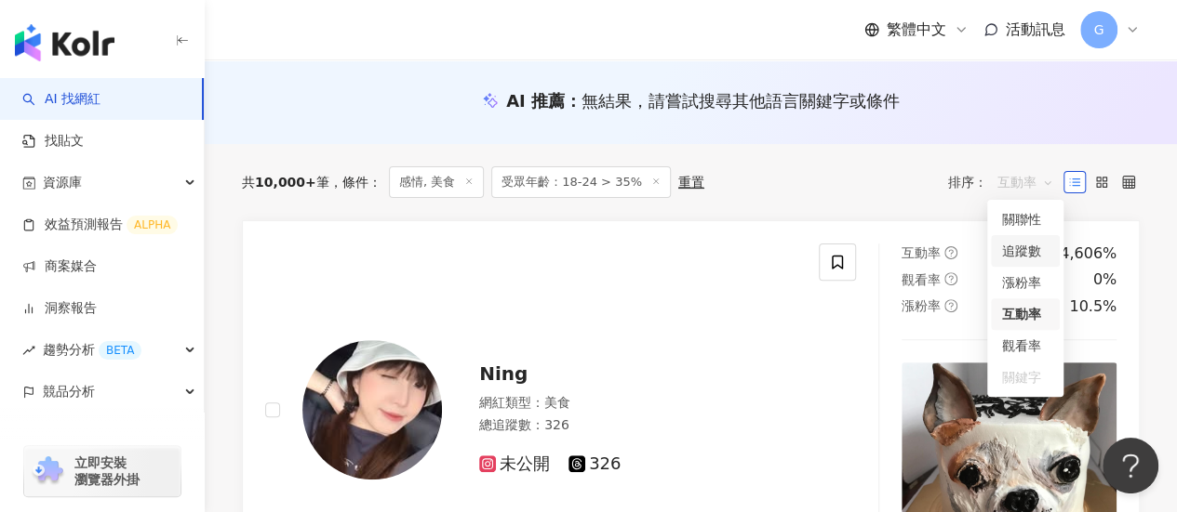
click at [1029, 248] on div "追蹤數" at bounding box center [1025, 251] width 47 height 20
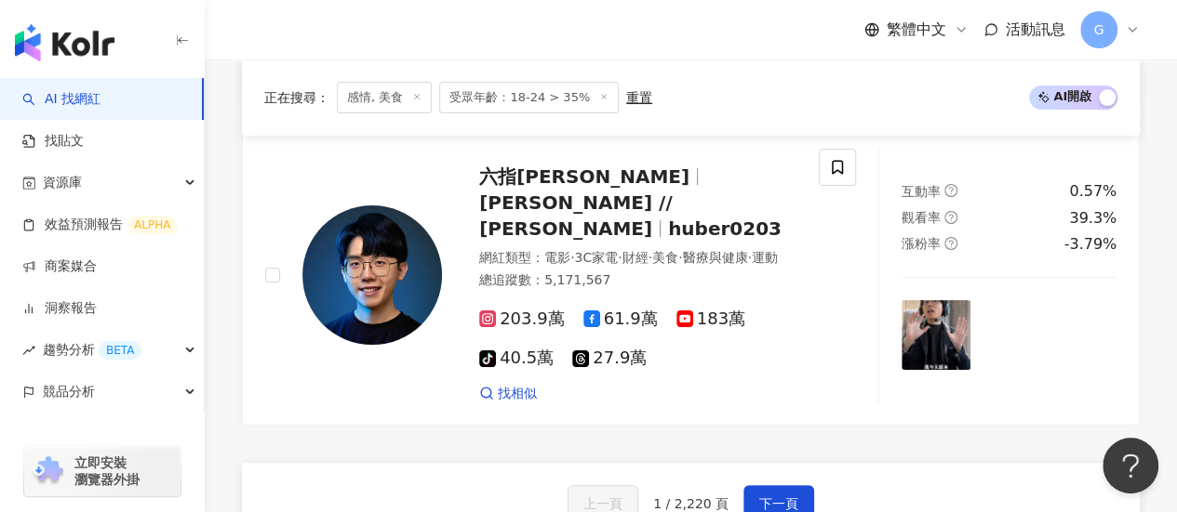
scroll to position [3566, 0]
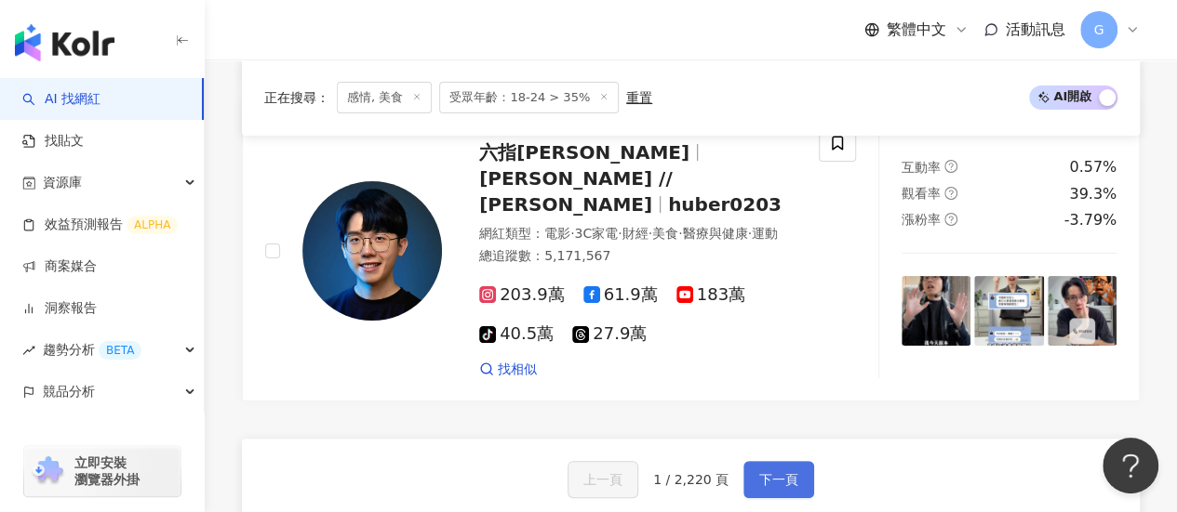
click at [770, 472] on span "下一頁" at bounding box center [778, 479] width 39 height 15
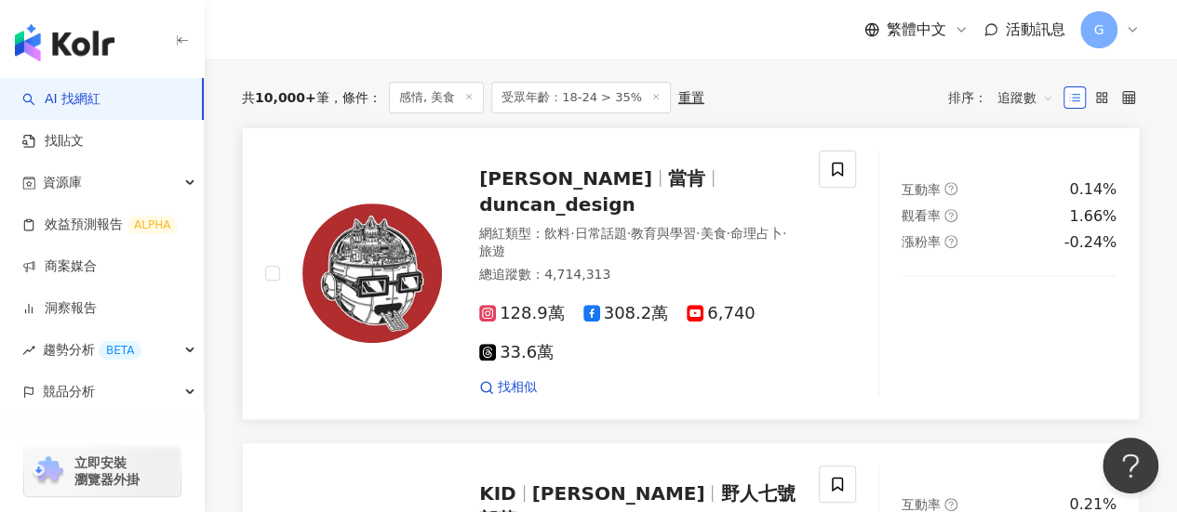
scroll to position [0, 0]
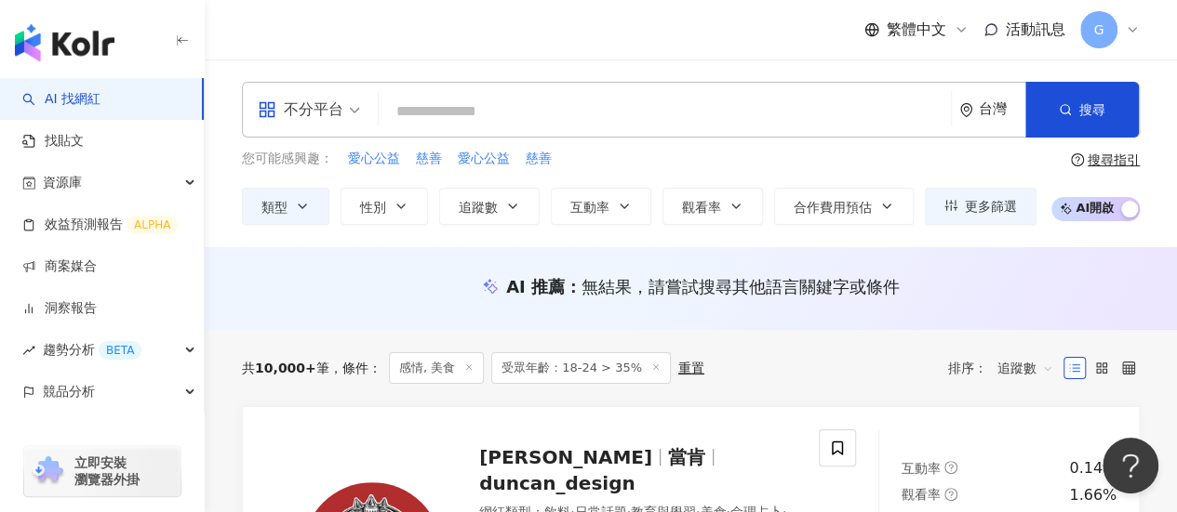
click at [620, 120] on input "search" at bounding box center [664, 111] width 557 height 35
click at [339, 111] on div "不分平台" at bounding box center [301, 110] width 86 height 30
click at [456, 111] on input "search" at bounding box center [664, 111] width 557 height 35
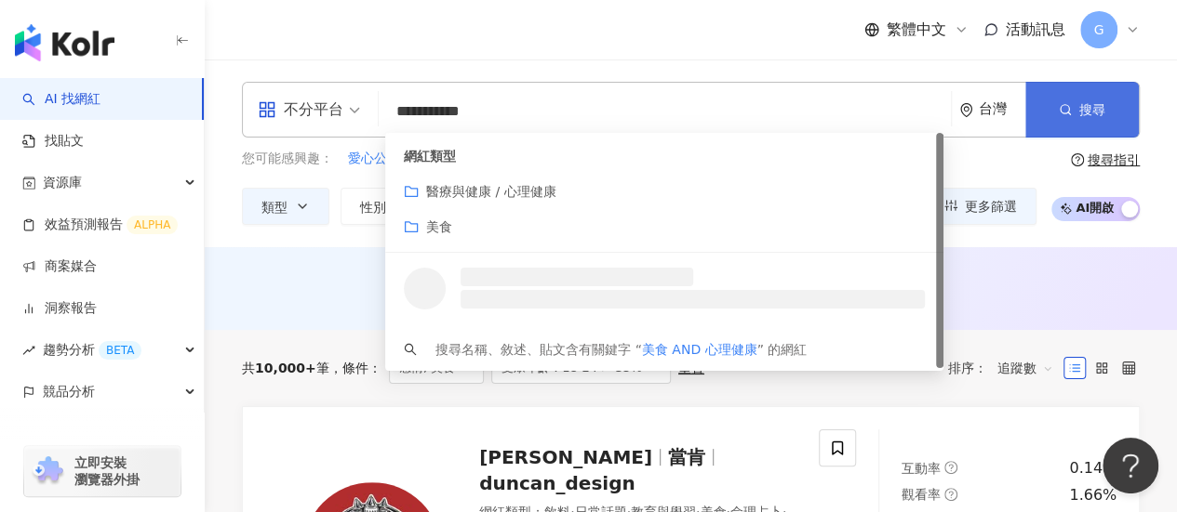
type input "**********"
click at [1040, 103] on button "搜尋" at bounding box center [1081, 110] width 113 height 56
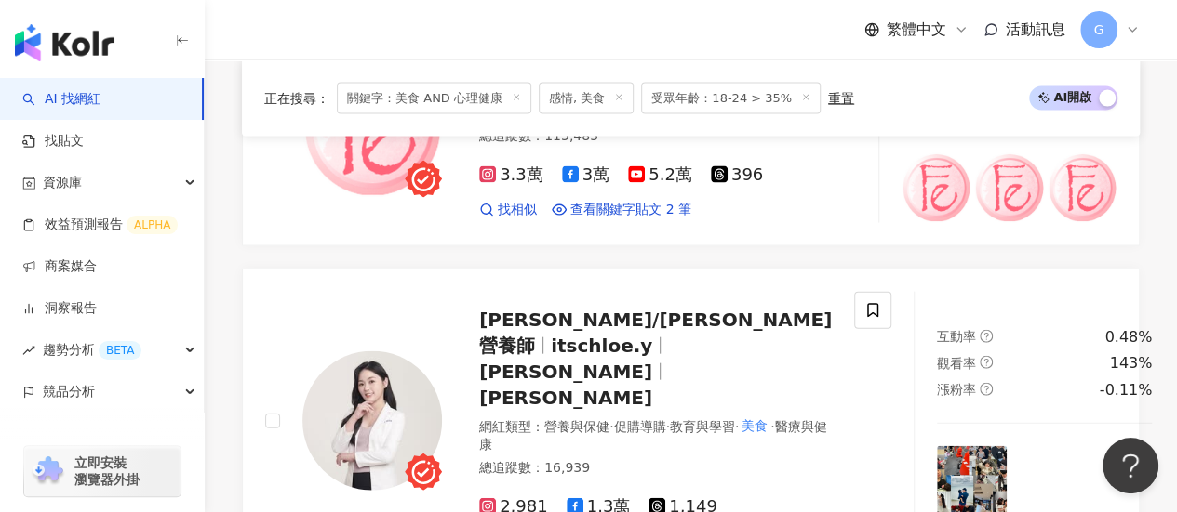
scroll to position [1953, 0]
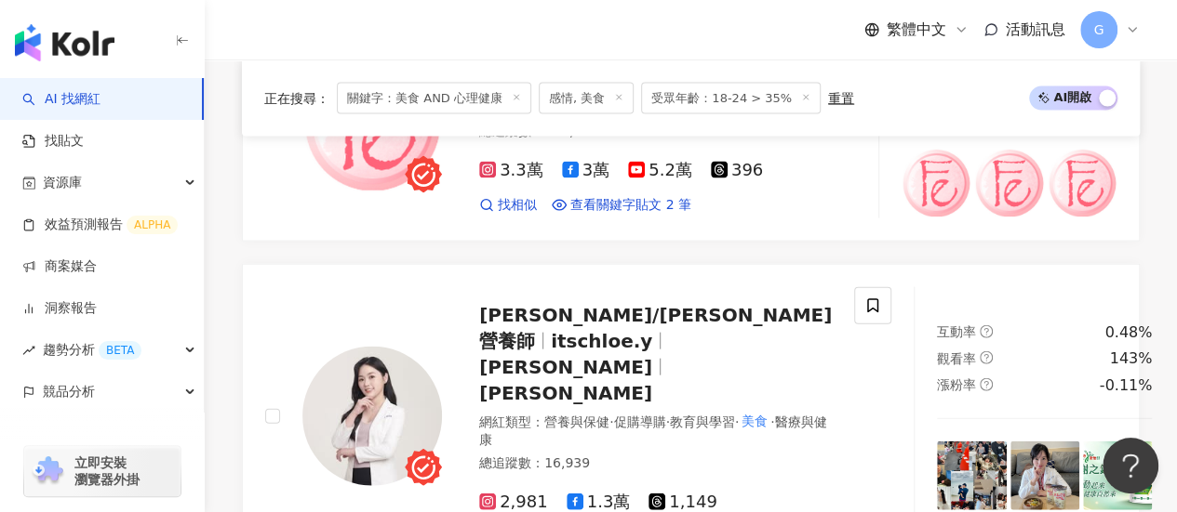
click at [614, 95] on icon at bounding box center [618, 96] width 9 height 9
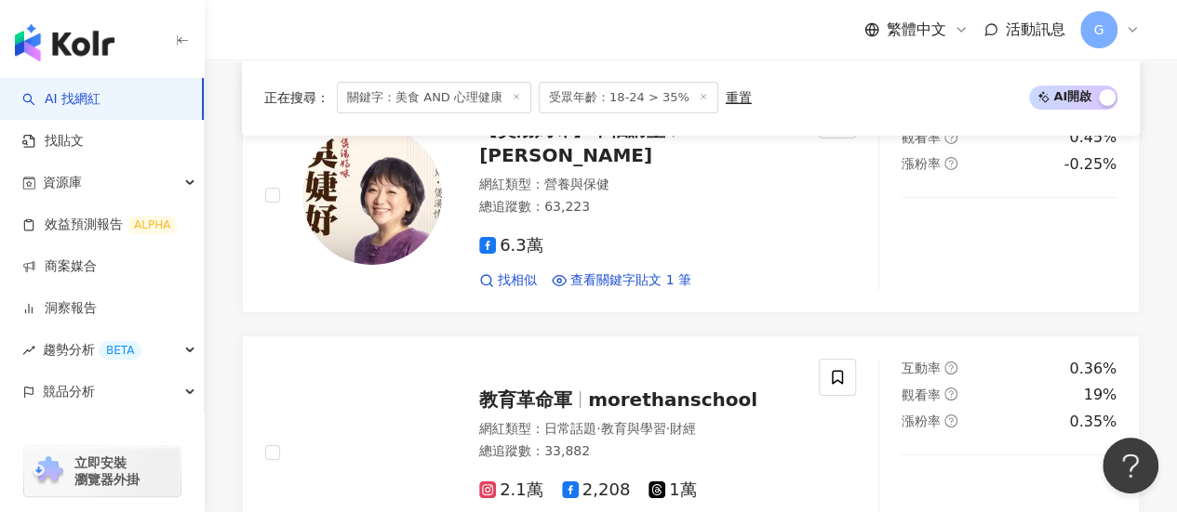
scroll to position [3720, 0]
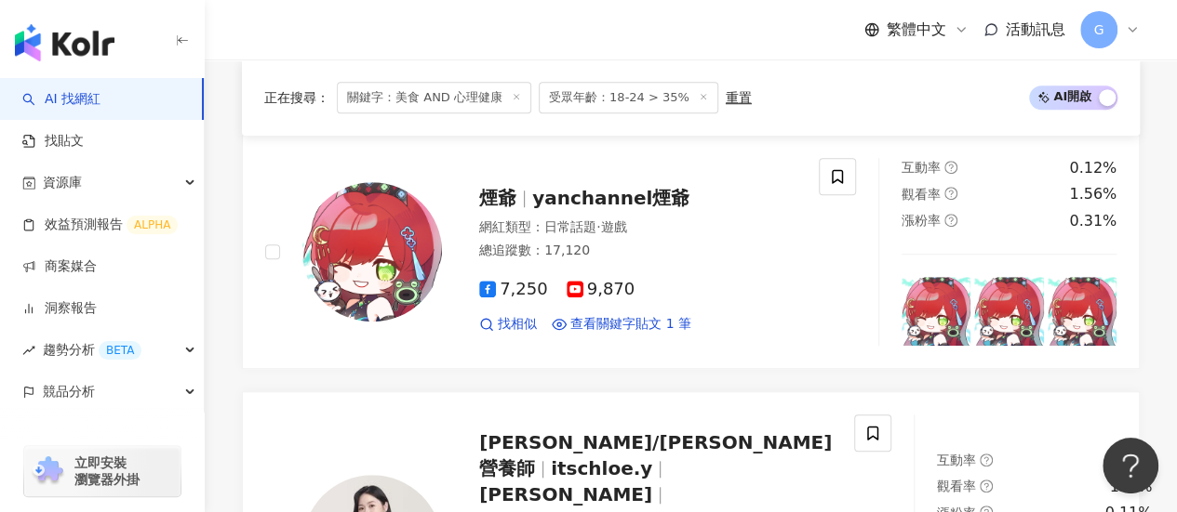
scroll to position [482, 0]
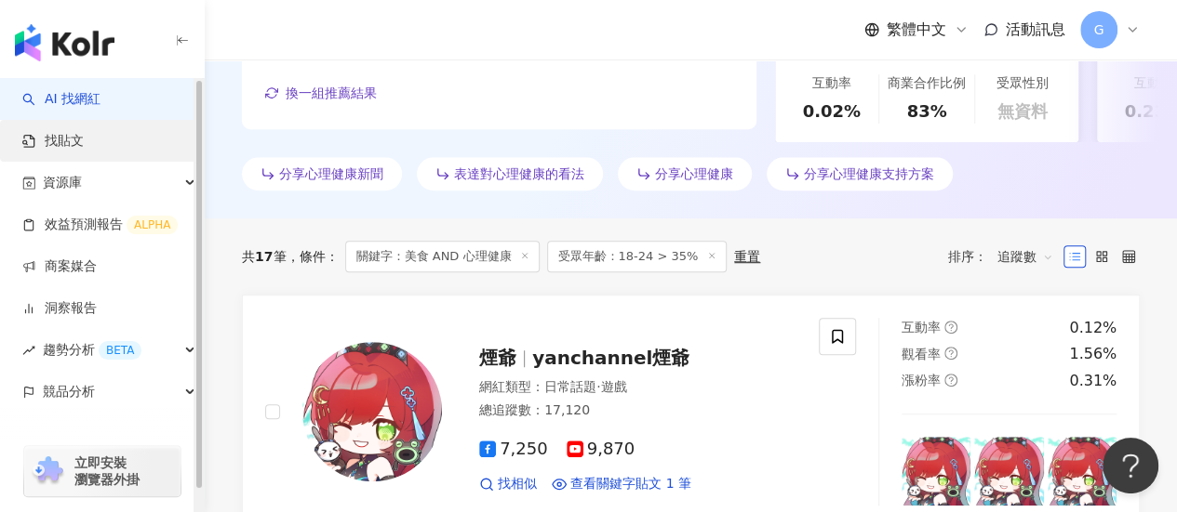
click at [84, 132] on link "找貼文" at bounding box center [52, 141] width 61 height 19
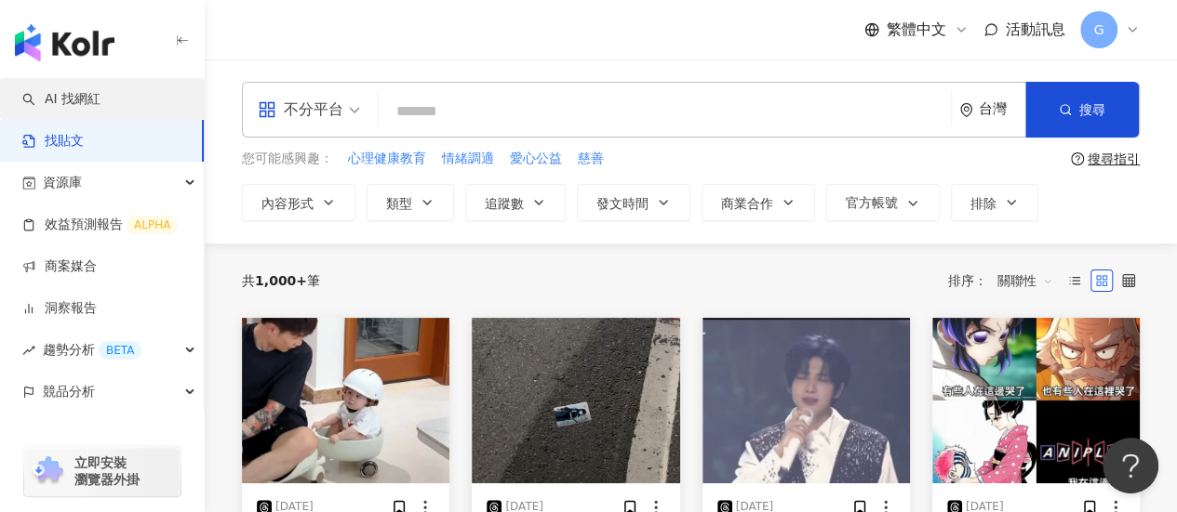
click at [100, 99] on link "AI 找網紅" at bounding box center [61, 99] width 78 height 19
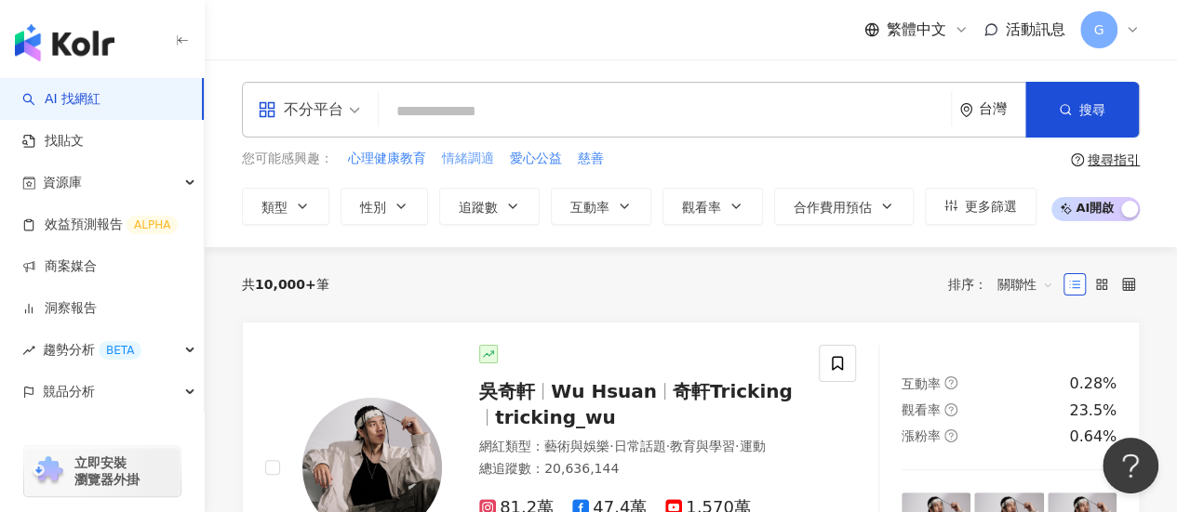
click at [471, 160] on span "情緒調適" at bounding box center [468, 159] width 52 height 19
type input "****"
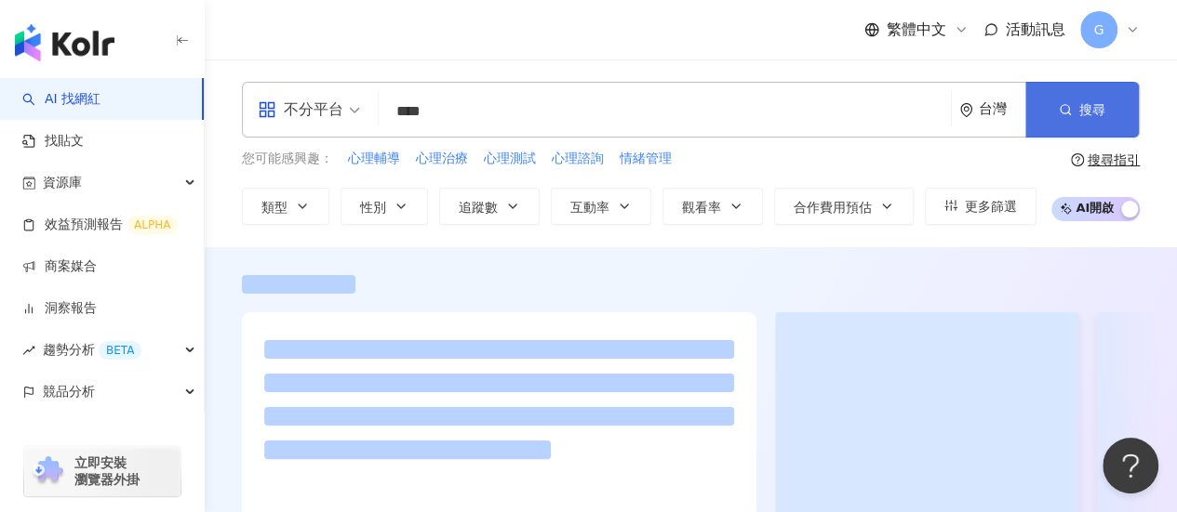
click at [1111, 106] on button "搜尋" at bounding box center [1081, 110] width 113 height 56
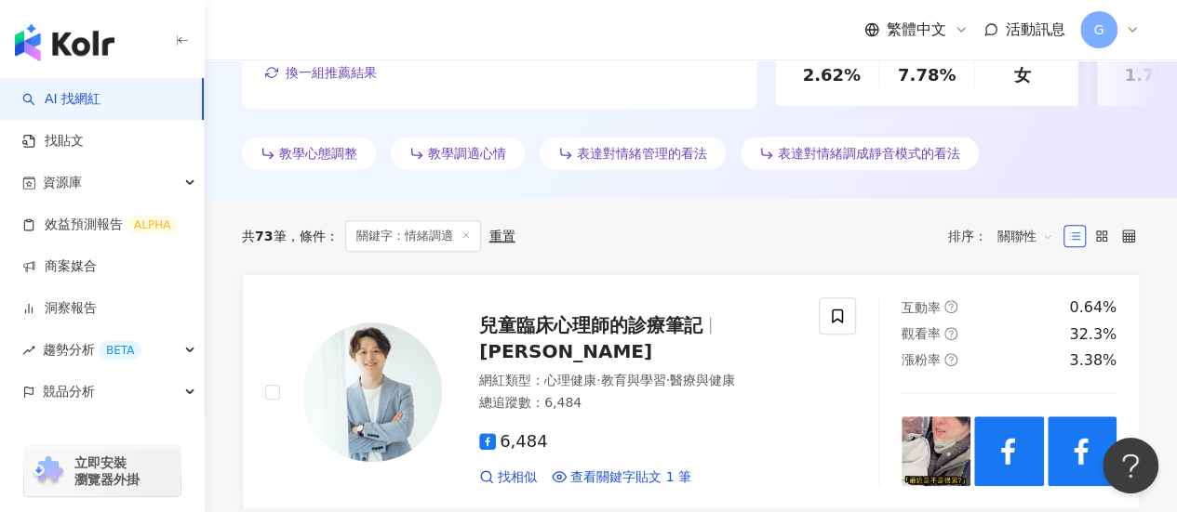
scroll to position [558, 0]
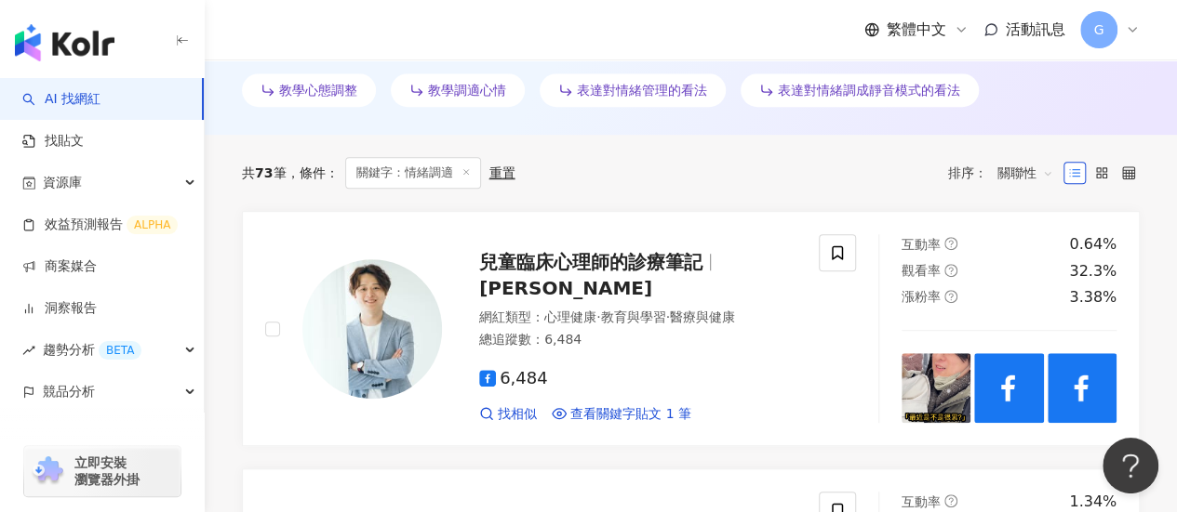
click at [1014, 175] on span "關聯性" at bounding box center [1025, 173] width 56 height 30
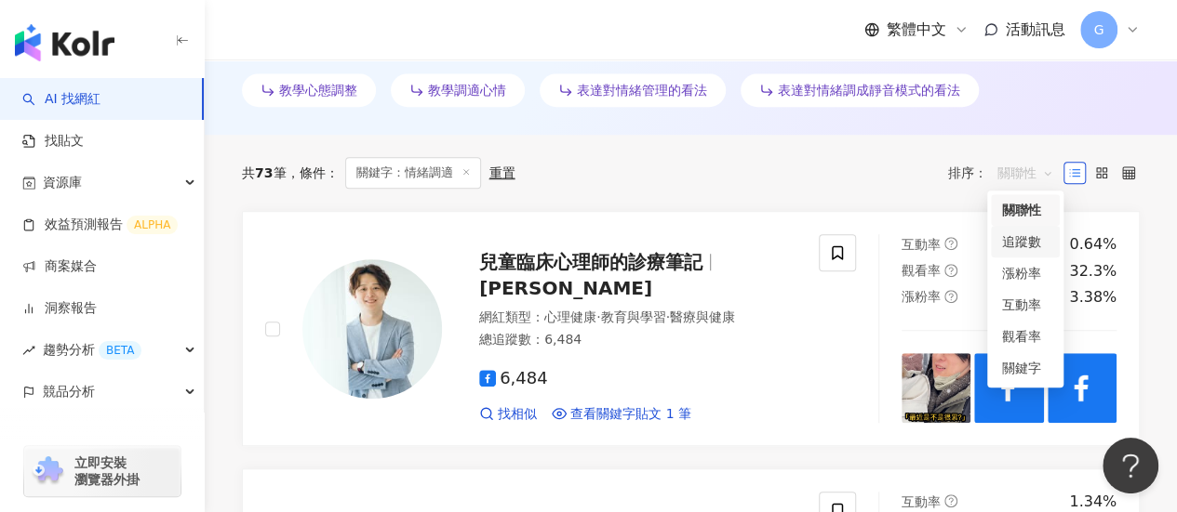
click at [1018, 246] on div "追蹤數" at bounding box center [1025, 242] width 47 height 20
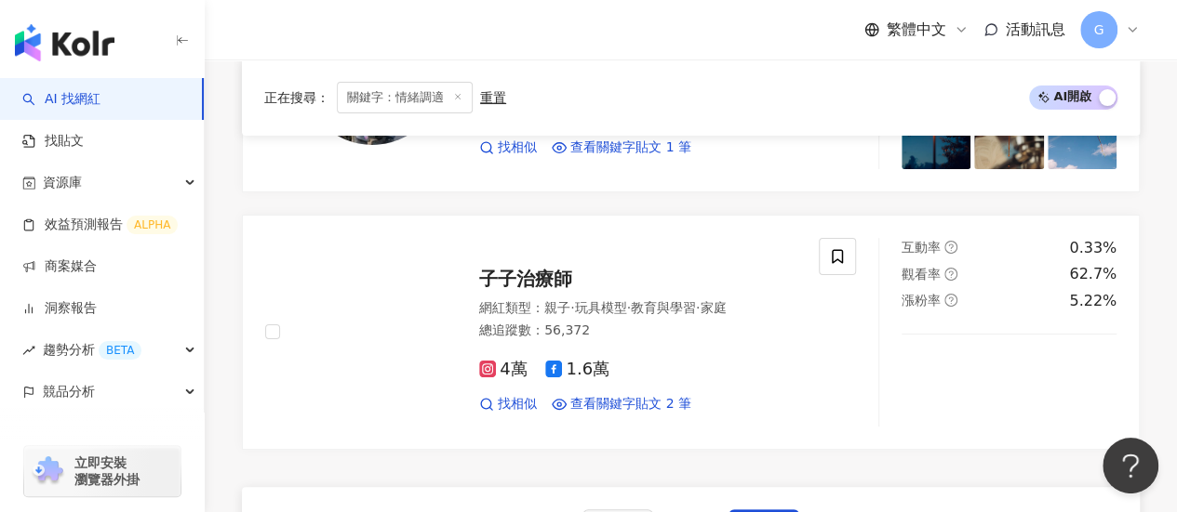
scroll to position [3627, 0]
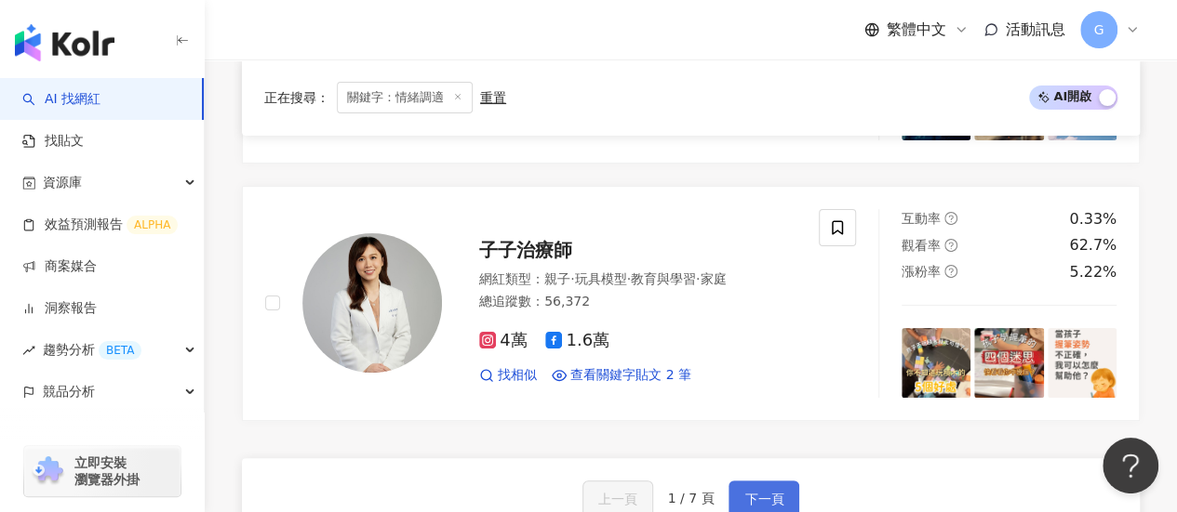
click at [744, 492] on span "下一頁" at bounding box center [763, 499] width 39 height 15
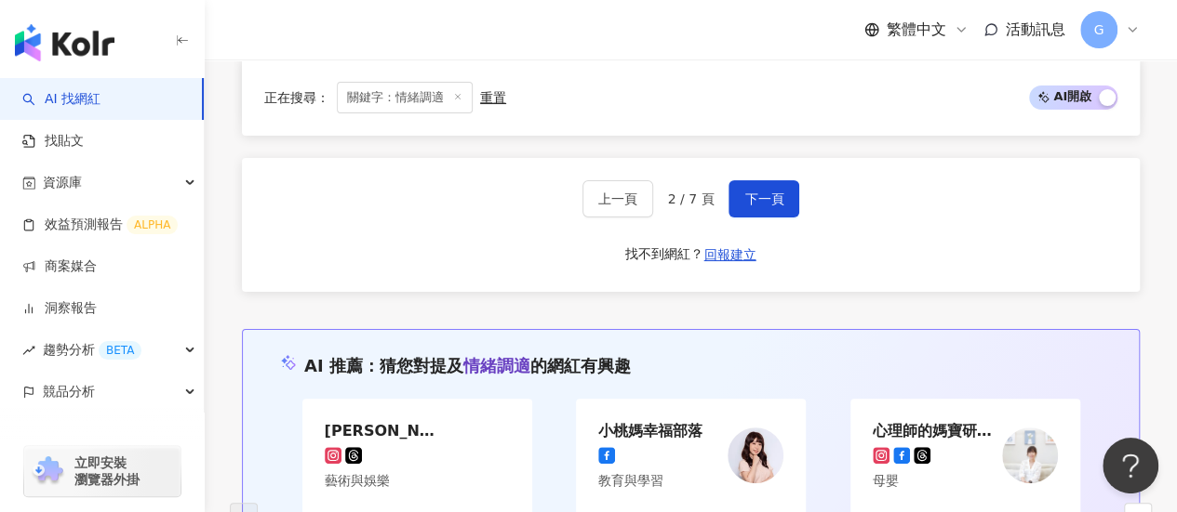
scroll to position [3386, 0]
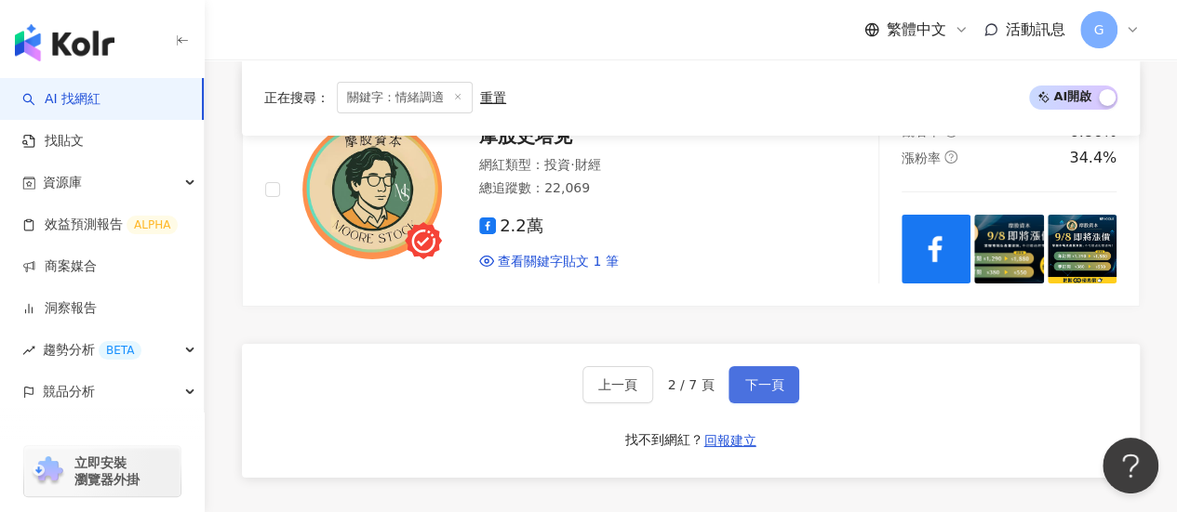
click at [791, 366] on button "下一頁" at bounding box center [763, 384] width 71 height 37
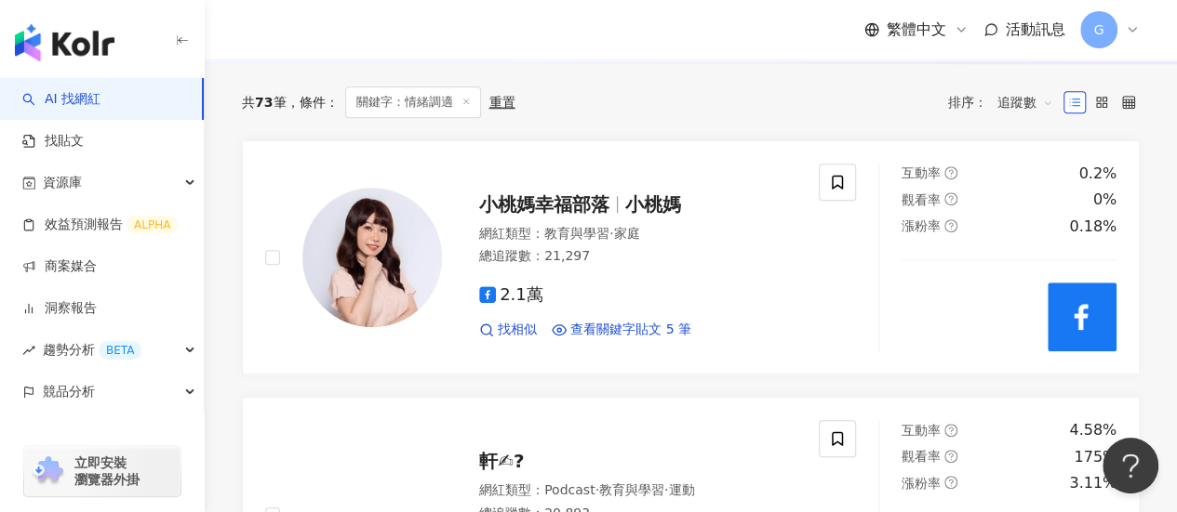
scroll to position [485, 0]
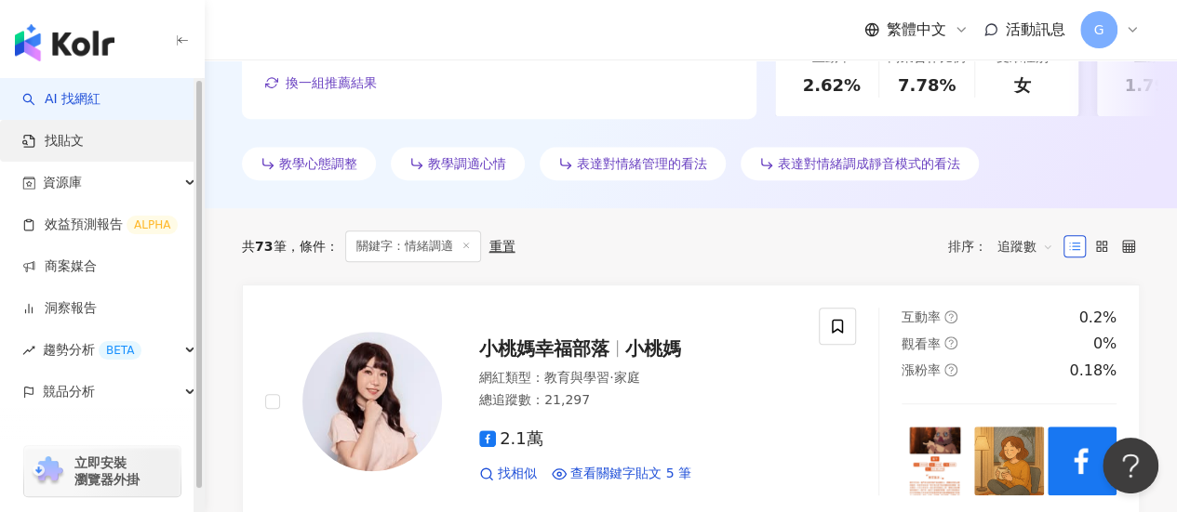
click at [84, 138] on link "找貼文" at bounding box center [52, 141] width 61 height 19
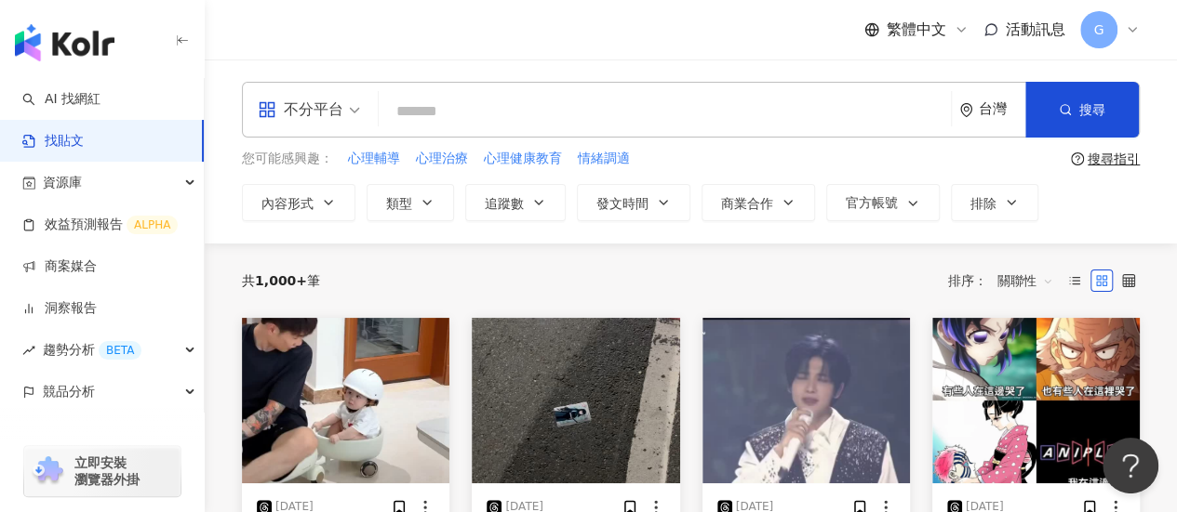
click at [432, 126] on input "search" at bounding box center [664, 111] width 557 height 40
click at [361, 122] on div "不分平台" at bounding box center [308, 110] width 123 height 54
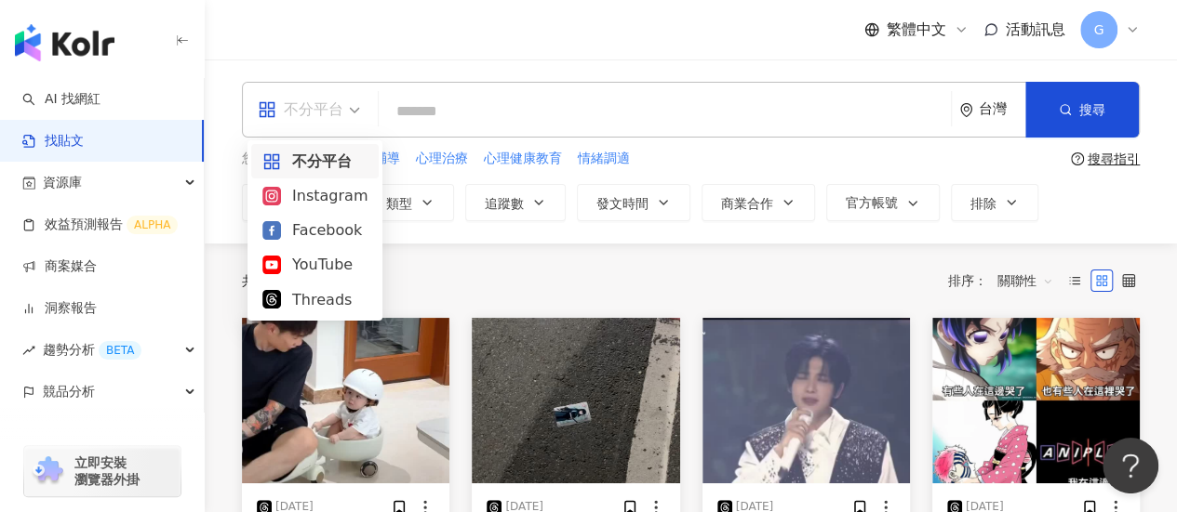
click at [599, 125] on input "search" at bounding box center [664, 111] width 557 height 40
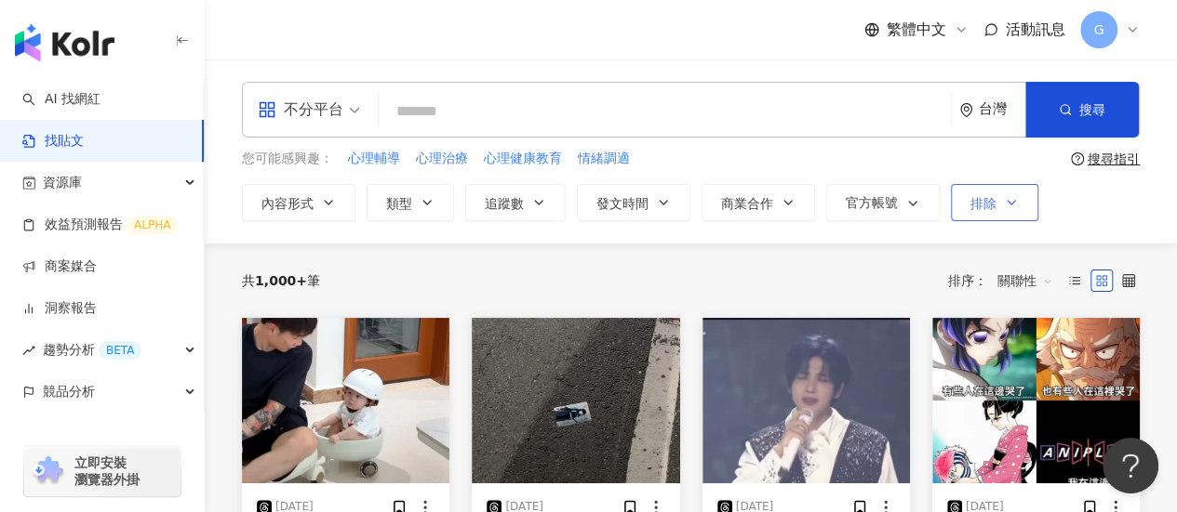
click at [1001, 209] on button "排除" at bounding box center [994, 202] width 87 height 37
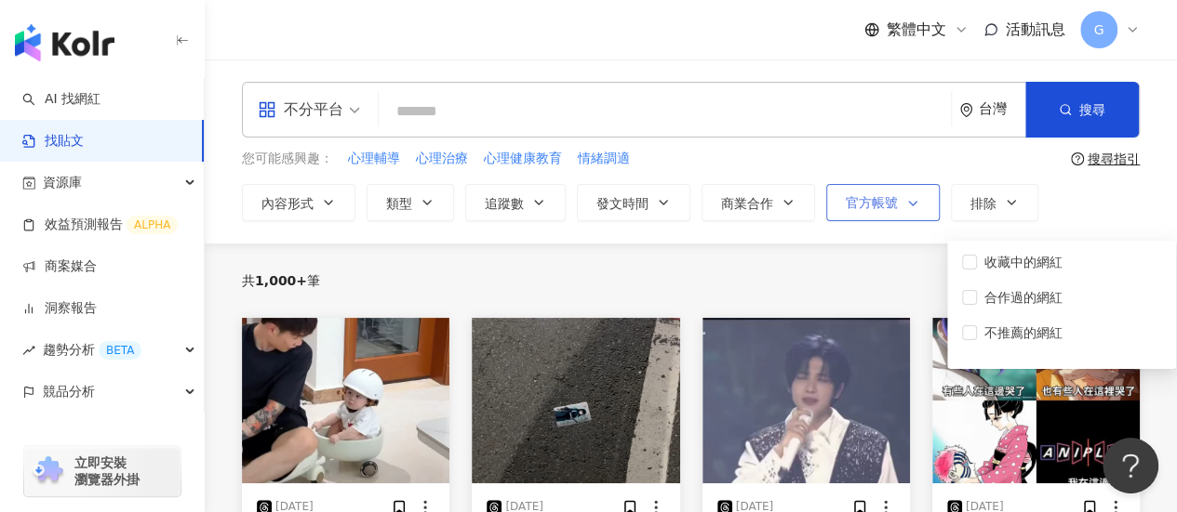
click at [885, 198] on span "官方帳號" at bounding box center [871, 202] width 52 height 15
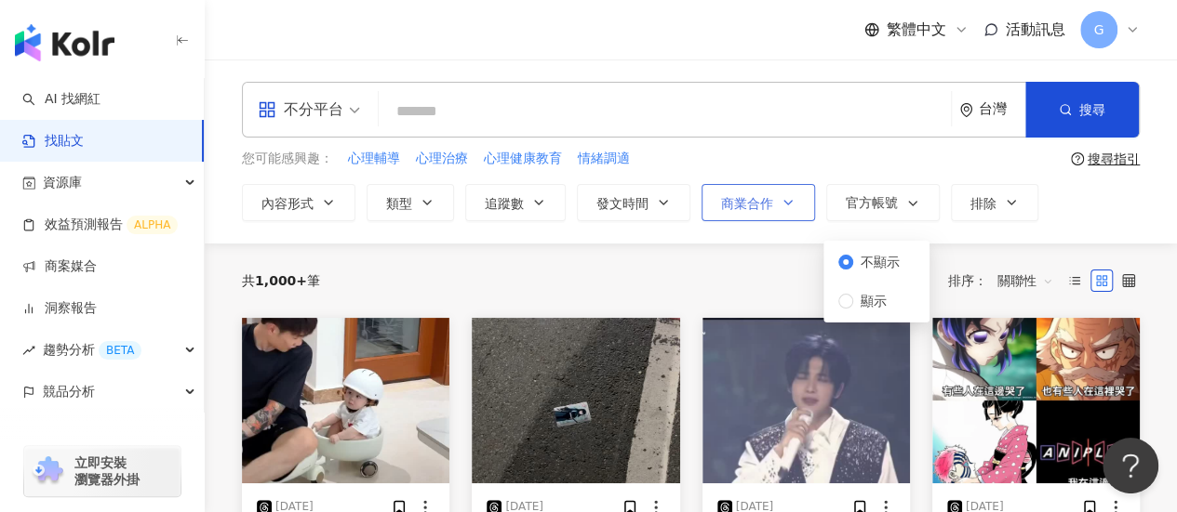
click at [764, 211] on button "商業合作" at bounding box center [757, 202] width 113 height 37
click at [582, 113] on input "search" at bounding box center [664, 111] width 557 height 40
type input "********"
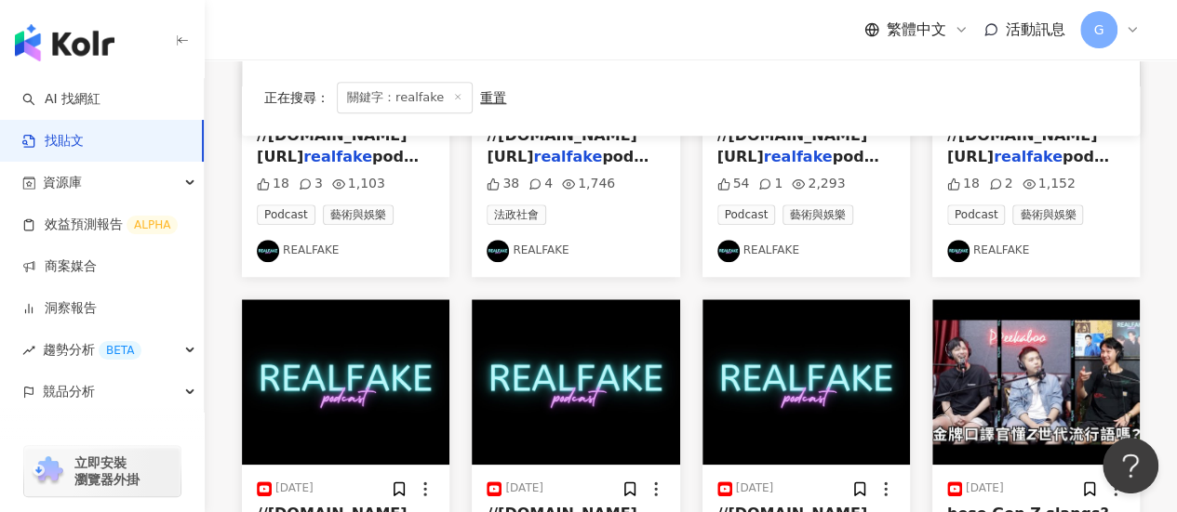
scroll to position [744, 0]
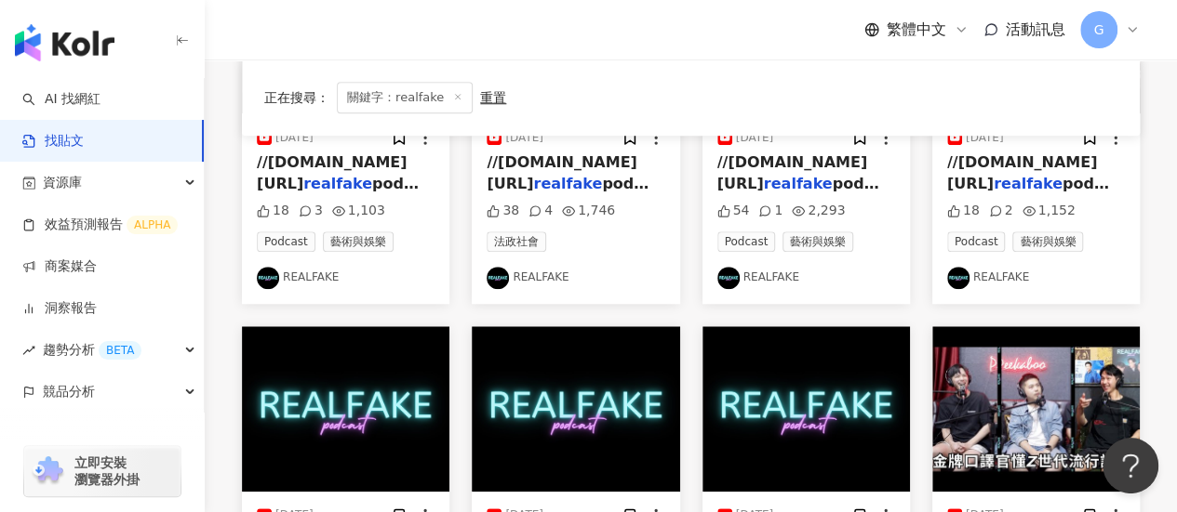
click at [317, 280] on link "REALFAKE" at bounding box center [346, 278] width 178 height 22
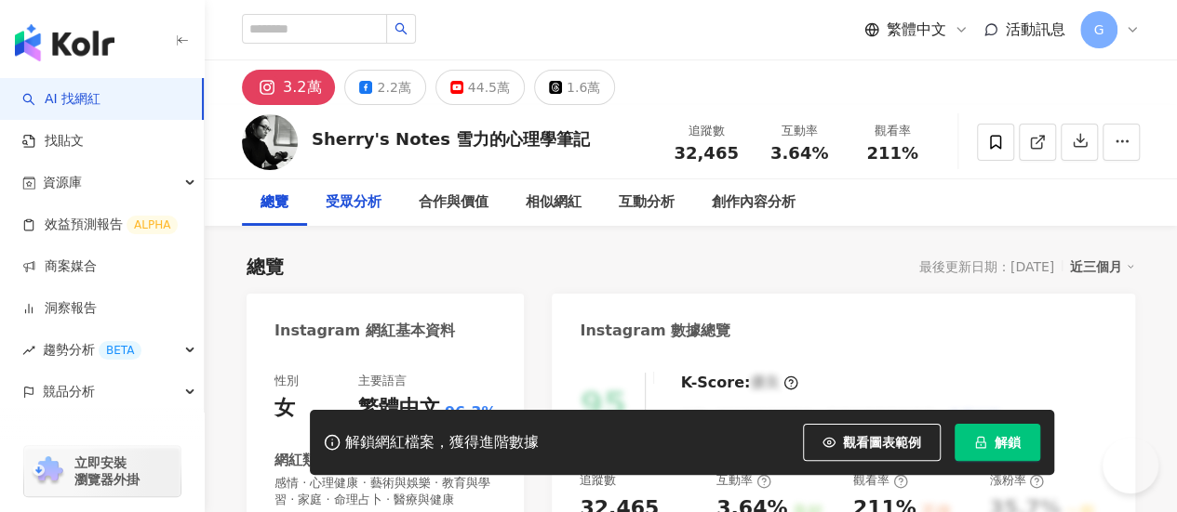
click at [328, 105] on div "Sherry's Notes 雪力的心理學筆記 追蹤數 32,465 互動率 3.64% 觀看率 211%" at bounding box center [691, 141] width 972 height 73
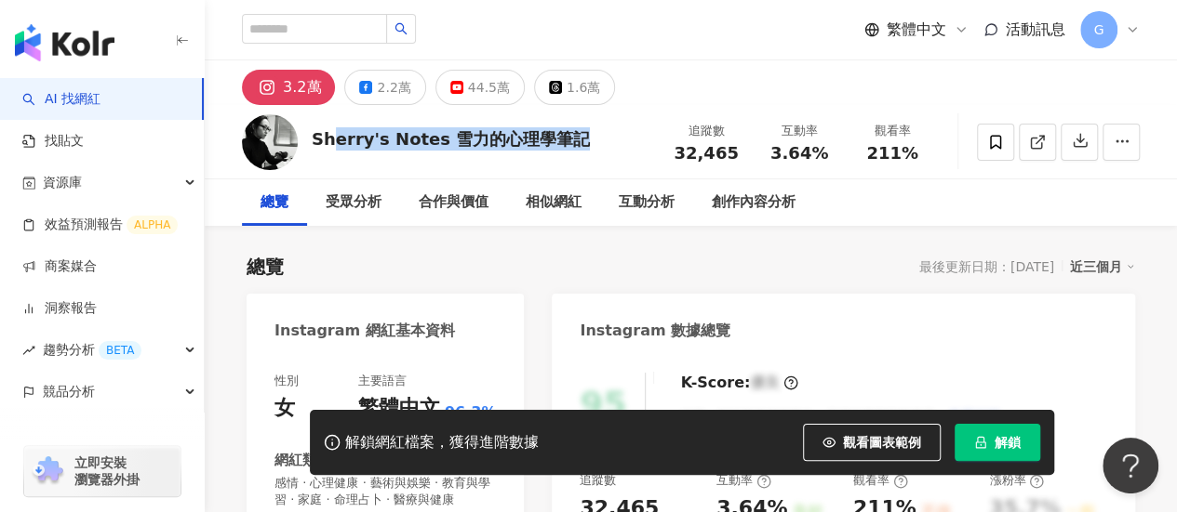
click at [367, 128] on div "Sherry's Notes 雪力的心理學筆記" at bounding box center [451, 138] width 278 height 23
click at [310, 140] on div "Sherry's Notes 雪力的心理學筆記 追蹤數 32,465 互動率 3.64% 觀看率 211%" at bounding box center [691, 141] width 972 height 73
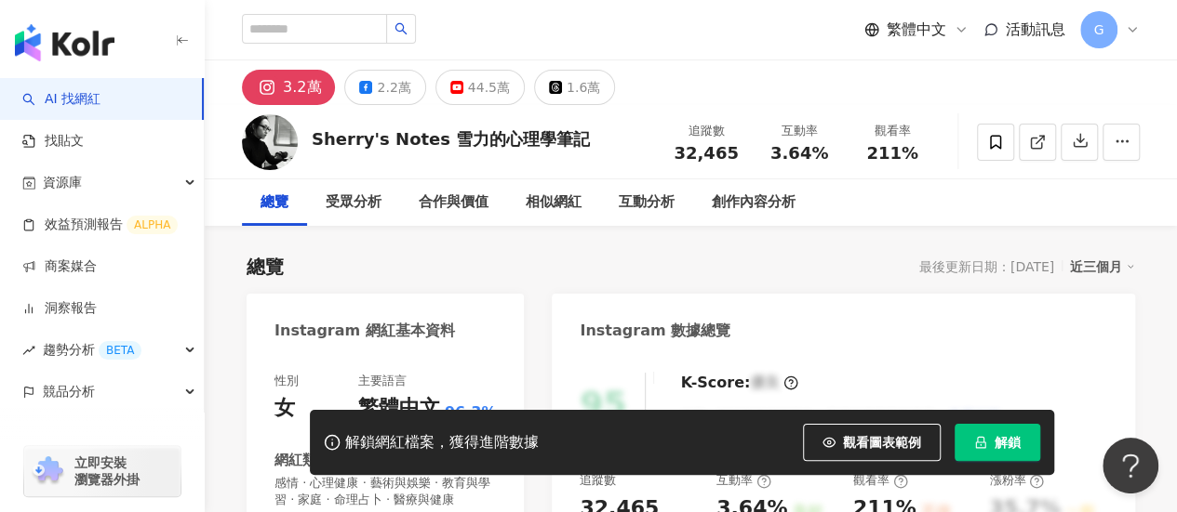
click at [400, 157] on div "Sherry's Notes 雪力的心理學筆記 追蹤數 32,465 互動率 3.64% 觀看率 211%" at bounding box center [691, 141] width 972 height 73
click at [309, 139] on div "Sherry's Notes 雪力的心理學筆記 追蹤數 32,465 互動率 3.64% 觀看率 211%" at bounding box center [691, 141] width 972 height 73
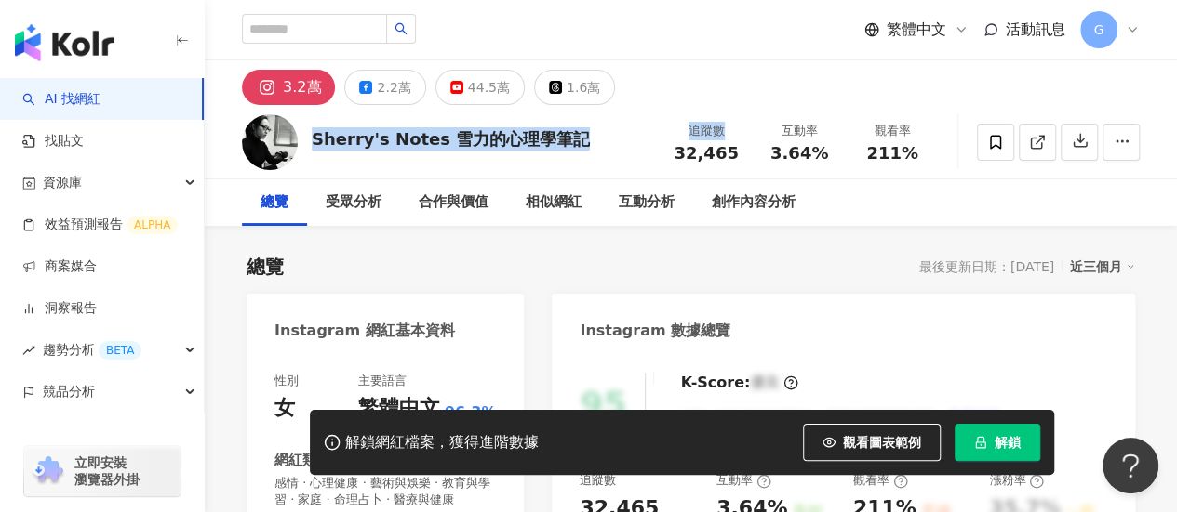
drag, startPoint x: 313, startPoint y: 140, endPoint x: 681, endPoint y: 148, distance: 368.4
click at [678, 150] on div "Sherry's Notes 雪力的心理學筆記 追蹤數 32,465 互動率 3.64% 觀看率 211%" at bounding box center [691, 141] width 972 height 73
copy div "Sherry's Notes 雪力的心理學筆記 追蹤數"
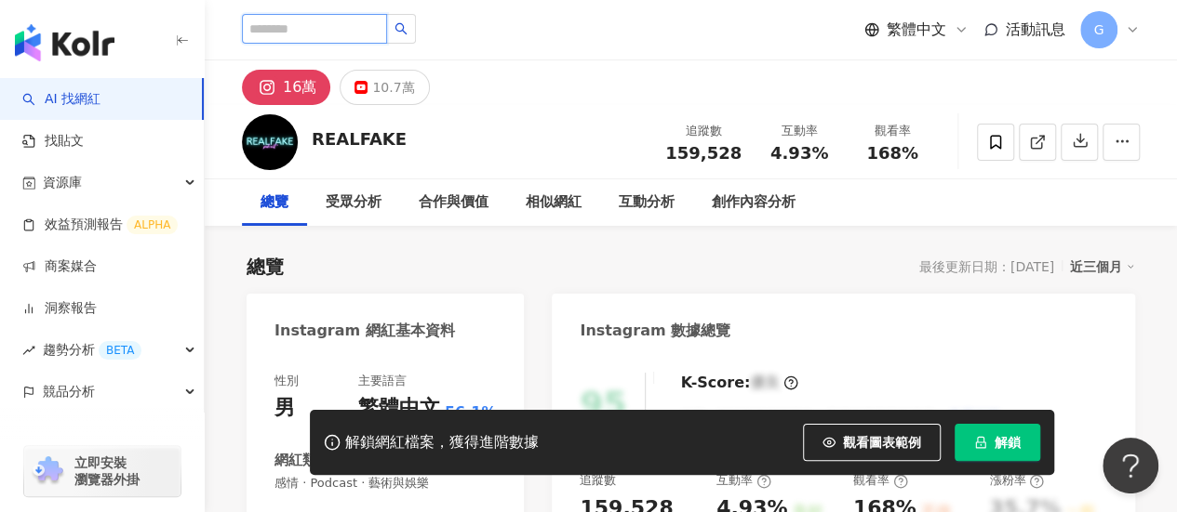
click at [340, 33] on input "search" at bounding box center [314, 29] width 145 height 30
type input "**"
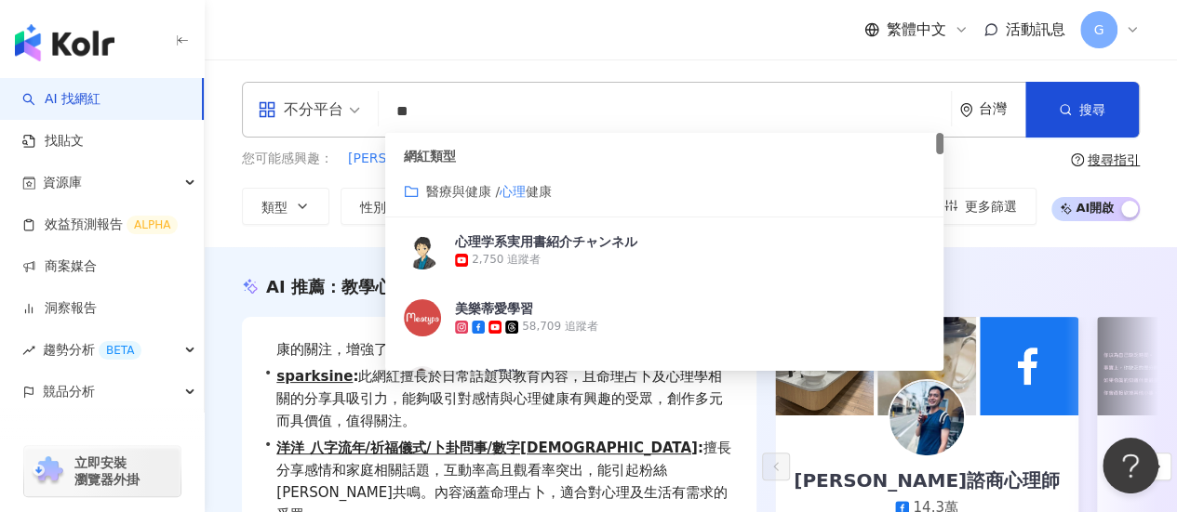
drag, startPoint x: 439, startPoint y: 96, endPoint x: 376, endPoint y: 101, distance: 63.5
click at [376, 101] on div "不分平台 ** 台灣 搜尋 customizedTag 網紅類型 醫療與健康 / 心理 健康 心理学系実用書紹介チャンネル 2,750 追蹤者 美樂蒂愛學習 …" at bounding box center [691, 110] width 898 height 56
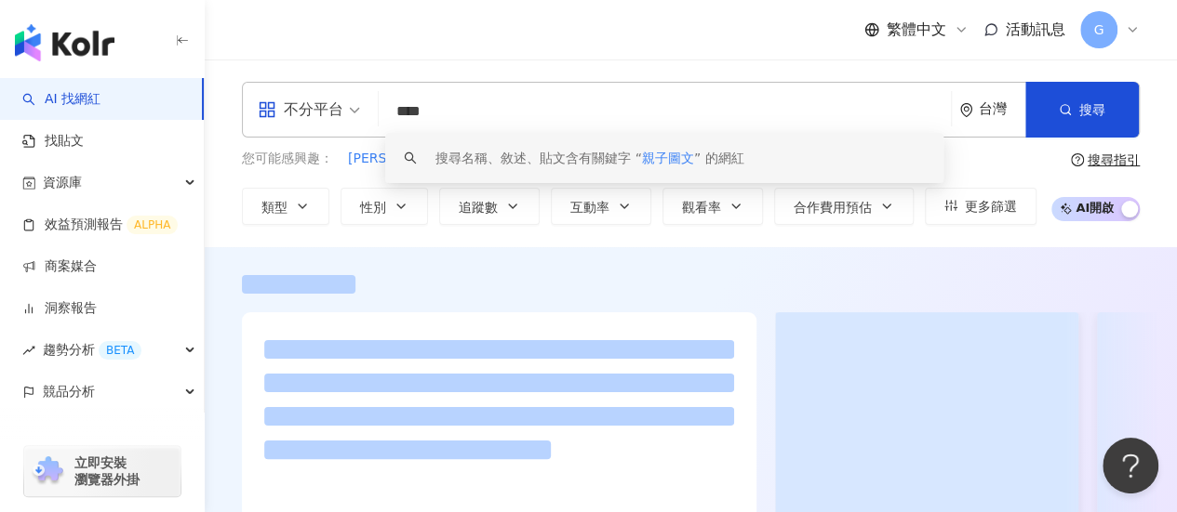
type input "****"
click at [225, 233] on div "不分平台 **** 台灣 搜尋 keyword 搜尋名稱、敘述、貼文含有關鍵字 “ 親子圖文 ” 的網紅 您可能感興趣： 洋誠 美滿家庭 Bubble的娘 O…" at bounding box center [691, 154] width 972 height 188
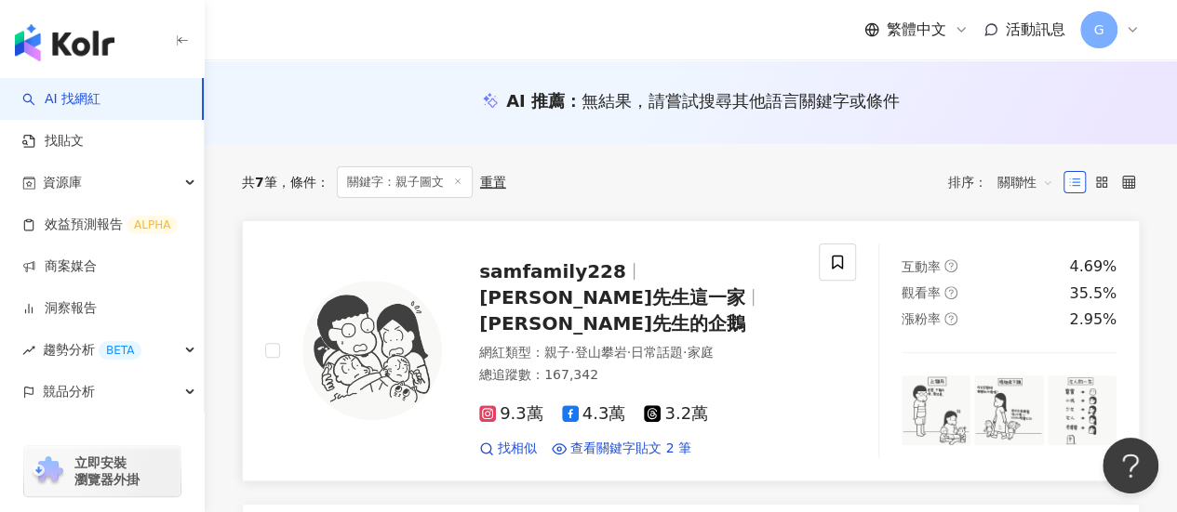
scroll to position [186, 0]
click at [572, 313] on span "山姆先生的企鵝" at bounding box center [612, 324] width 266 height 22
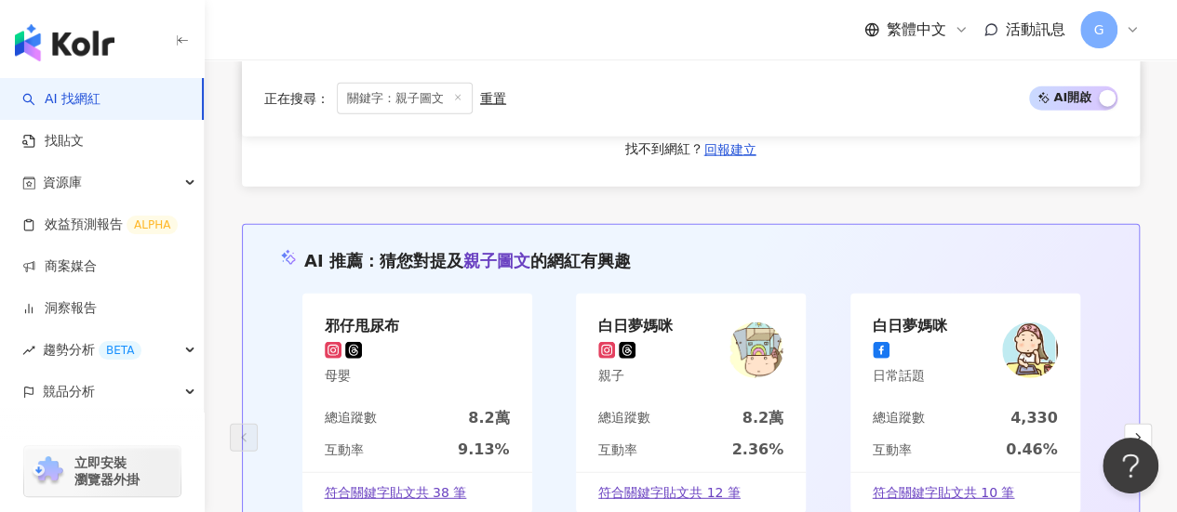
scroll to position [2232, 0]
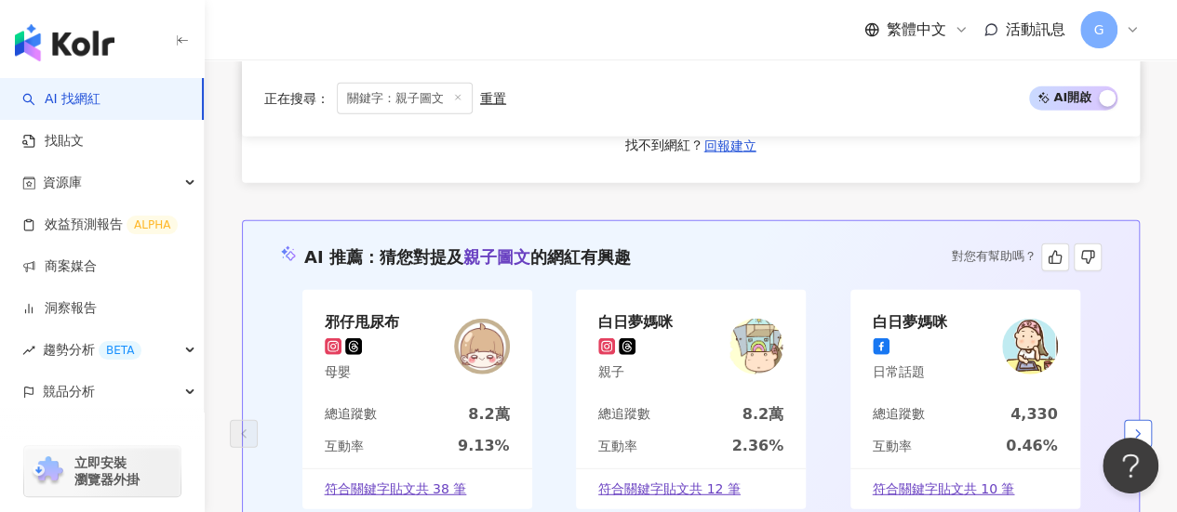
click at [1127, 420] on button "button" at bounding box center [1138, 434] width 28 height 28
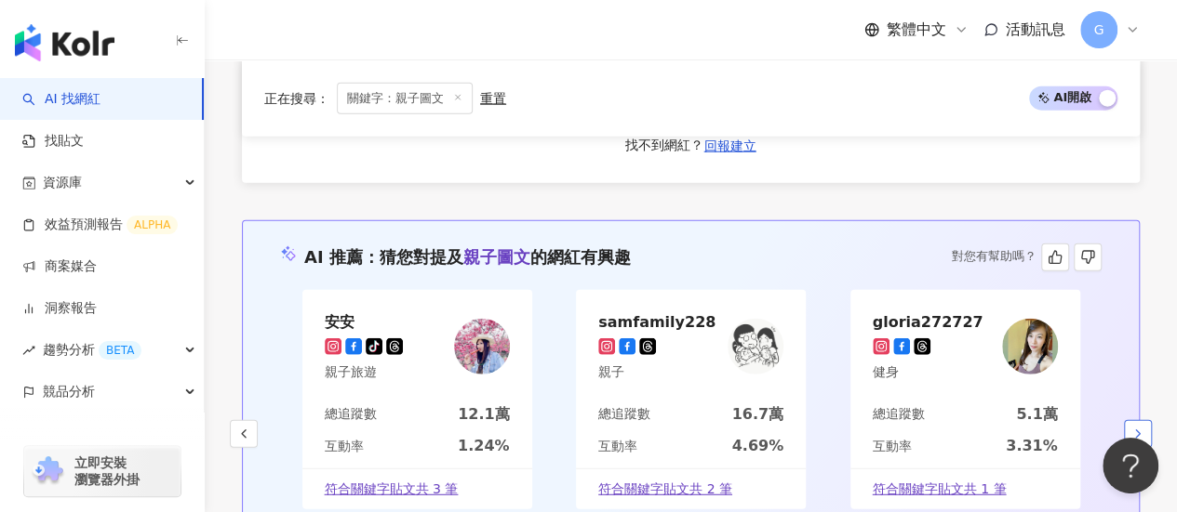
click at [1127, 420] on button "button" at bounding box center [1138, 434] width 28 height 28
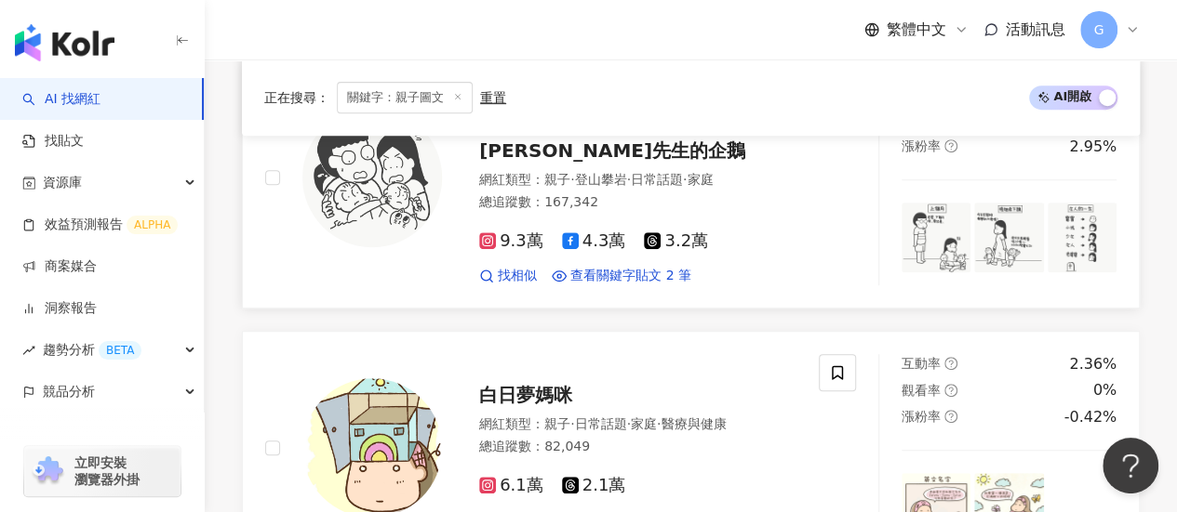
scroll to position [186, 0]
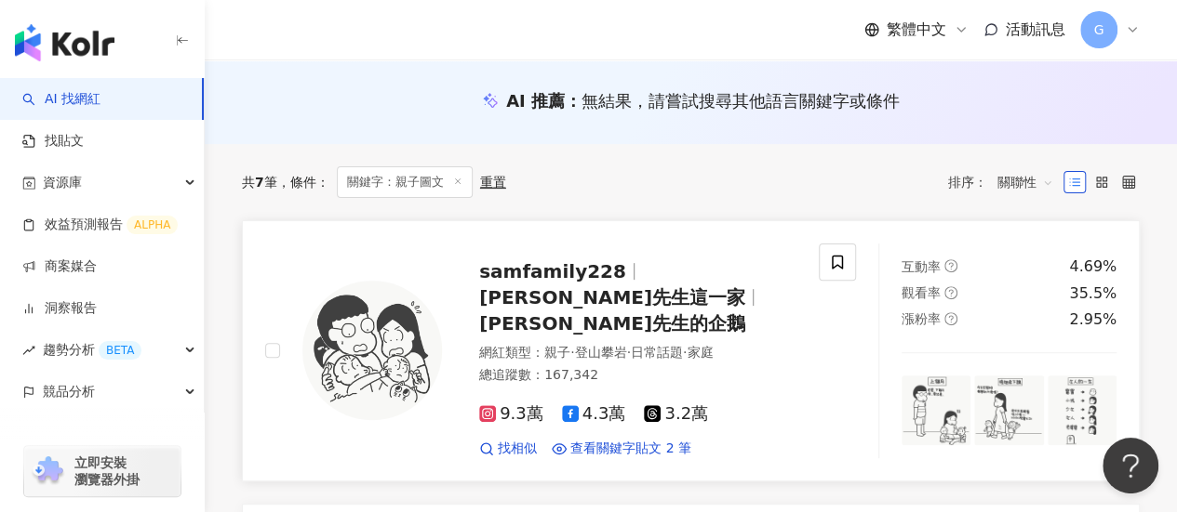
click at [493, 406] on icon at bounding box center [487, 414] width 17 height 17
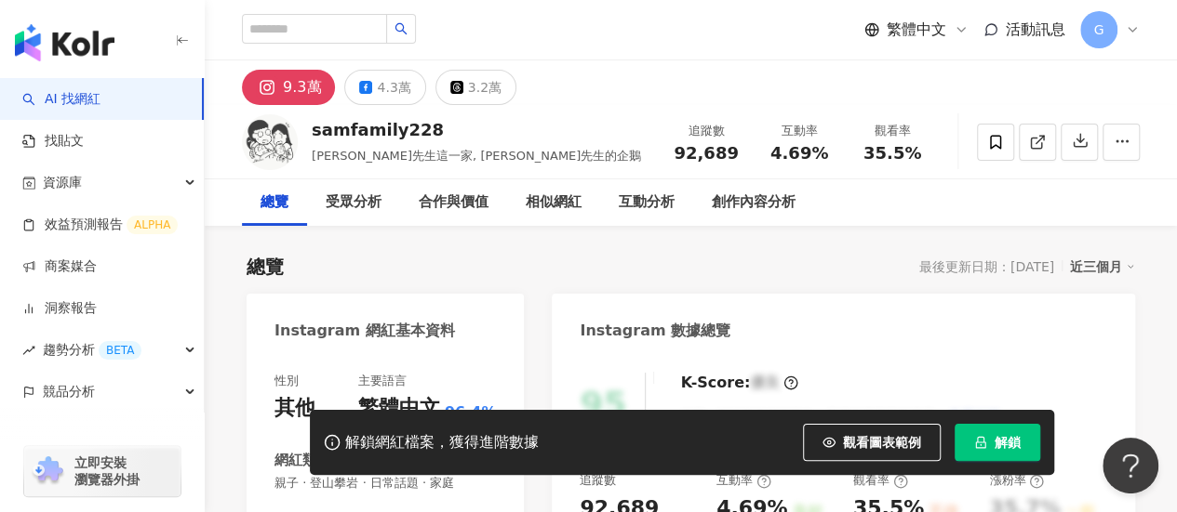
click at [483, 256] on div "總覽 最後更新日期：[DATE] 近三個月" at bounding box center [690, 267] width 888 height 26
click at [354, 193] on div "受眾分析" at bounding box center [354, 203] width 56 height 22
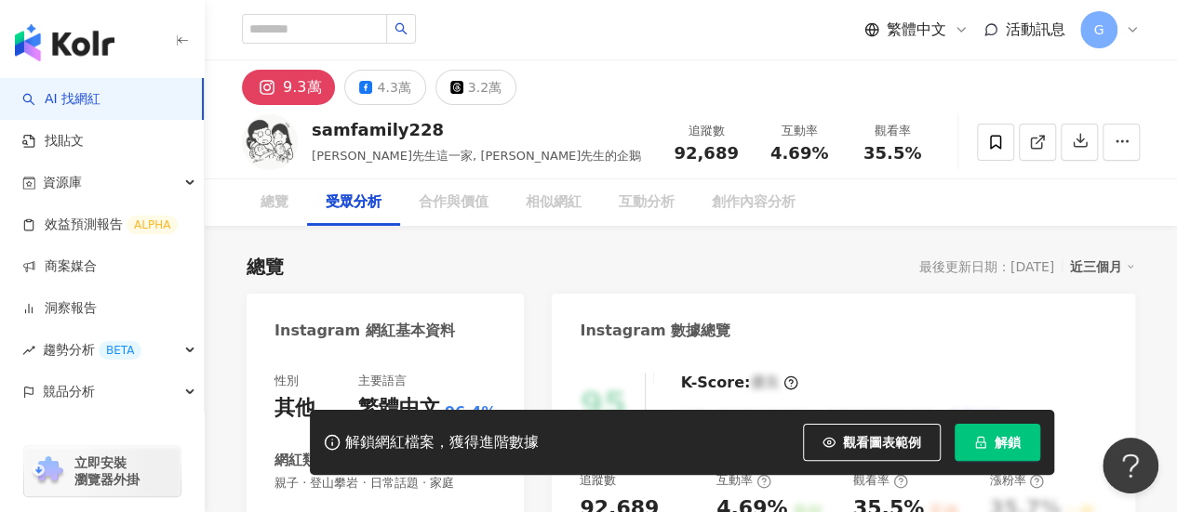
scroll to position [1617, 0]
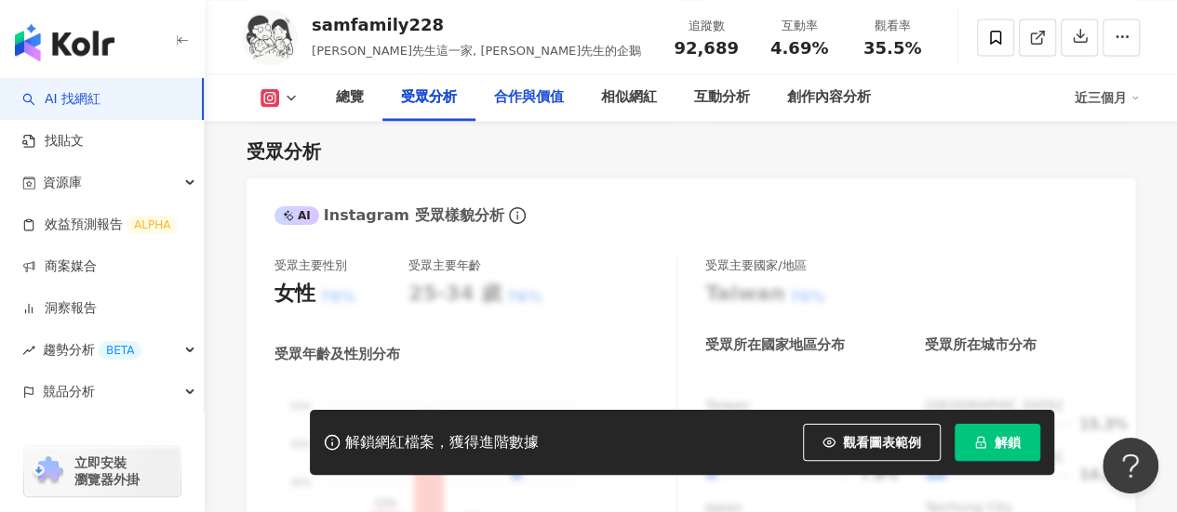
click at [541, 106] on div "合作與價值" at bounding box center [529, 97] width 70 height 22
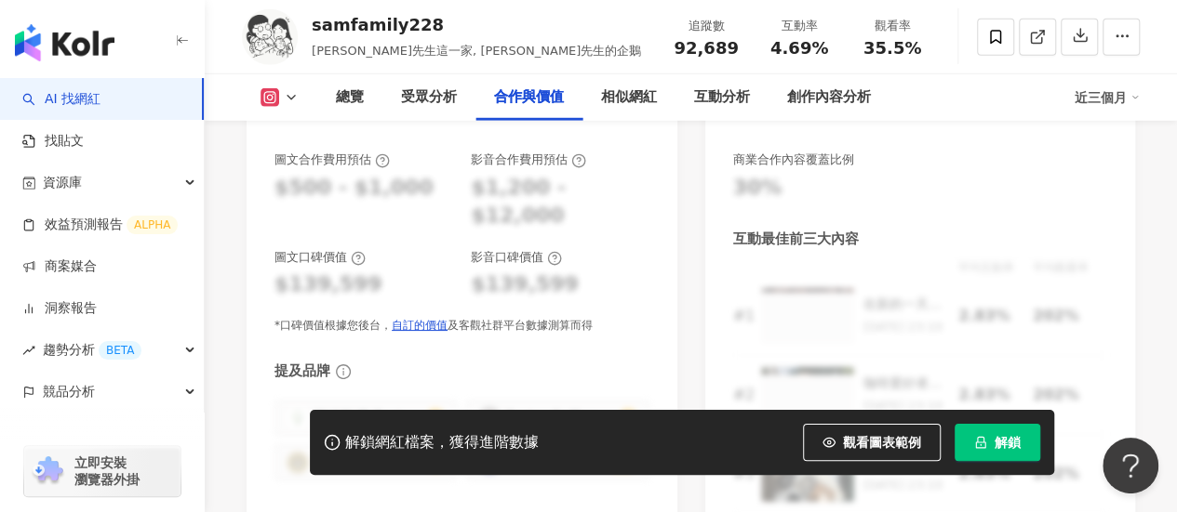
scroll to position [2498, 0]
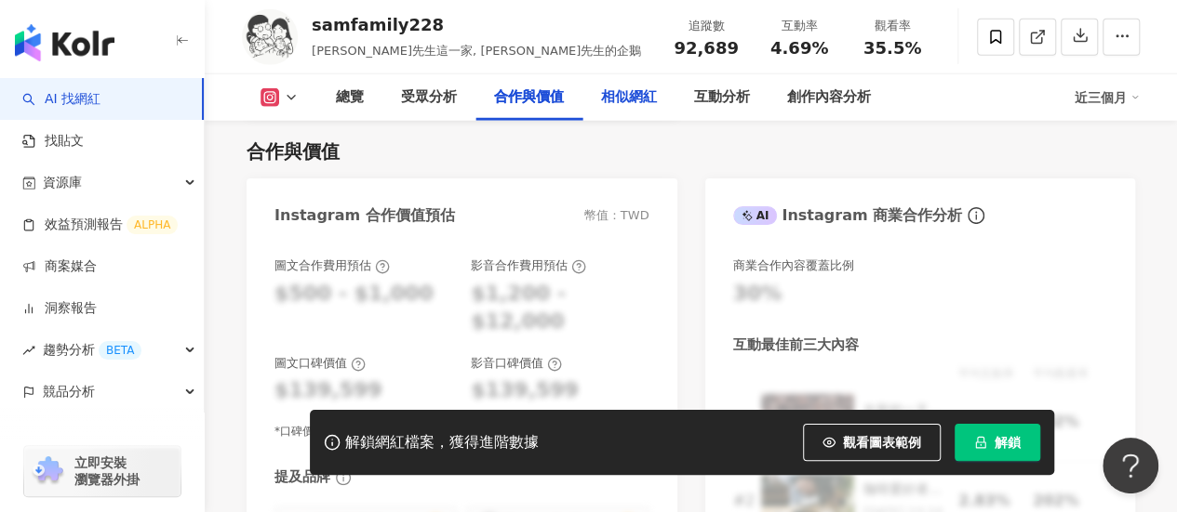
click at [627, 95] on div "相似網紅" at bounding box center [629, 97] width 56 height 22
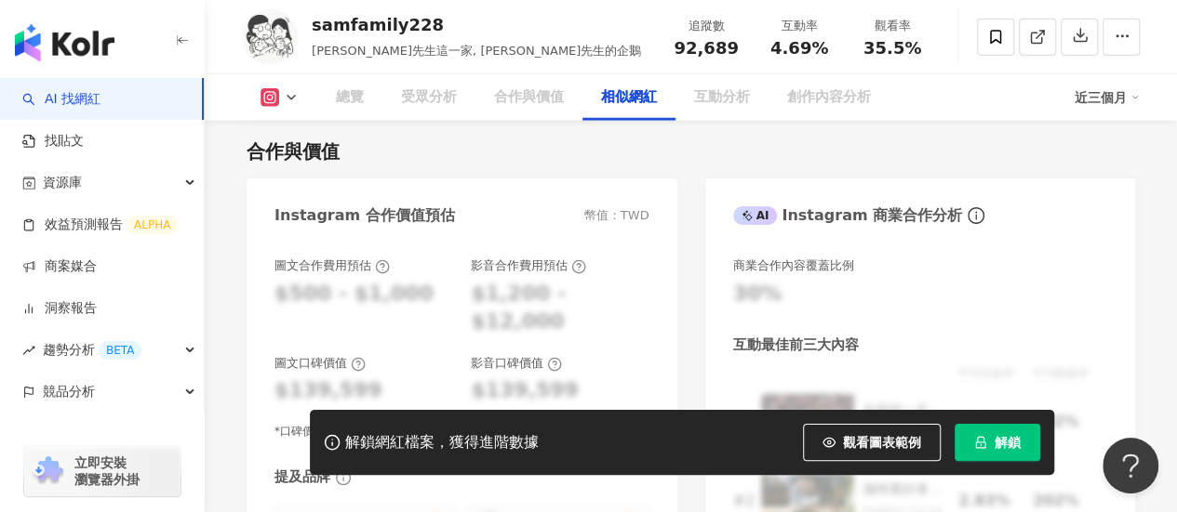
scroll to position [3026, 0]
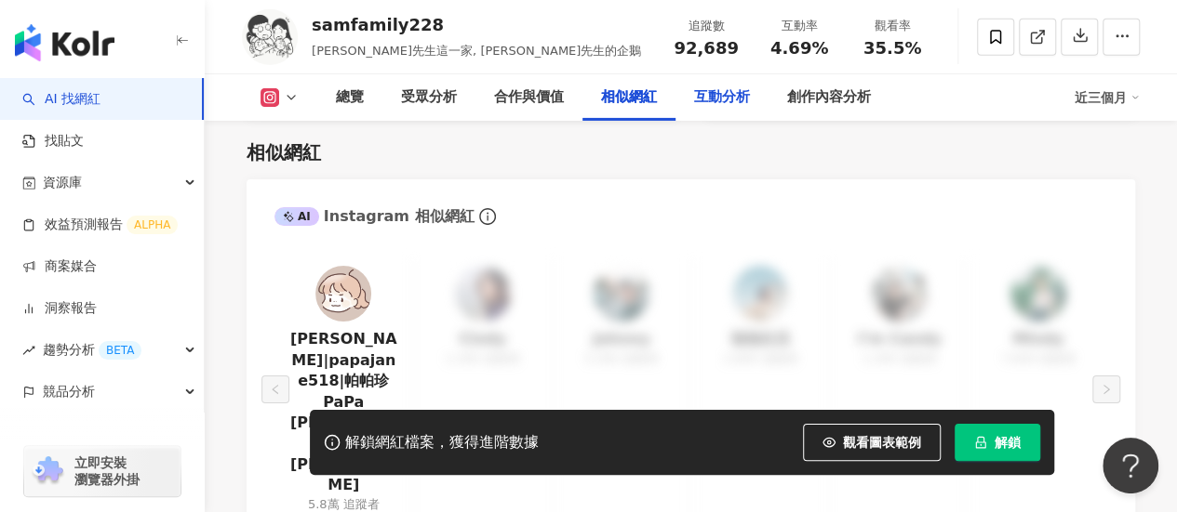
click at [698, 92] on div "互動分析" at bounding box center [722, 97] width 56 height 22
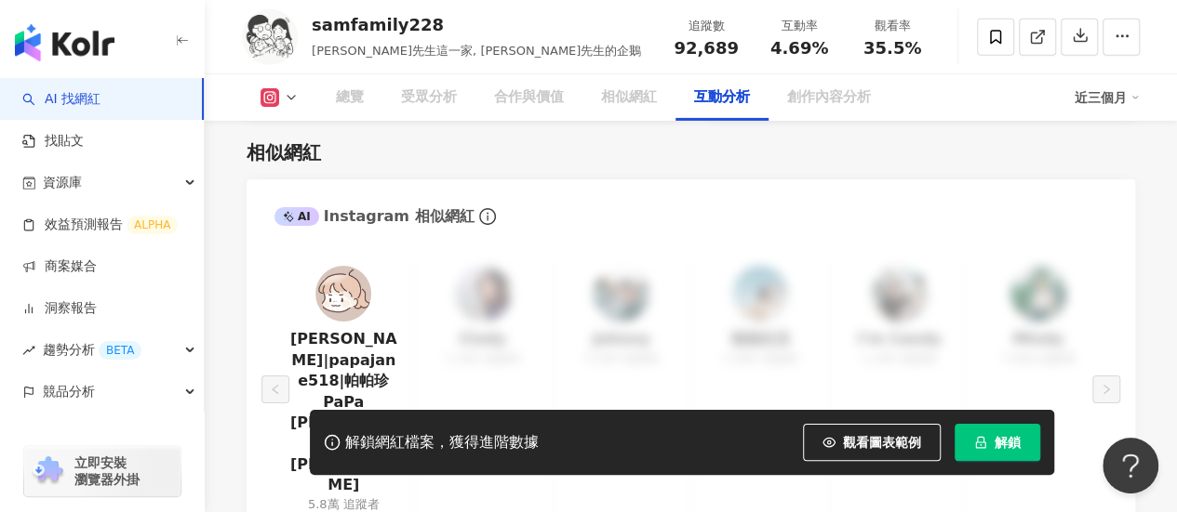
scroll to position [3683, 0]
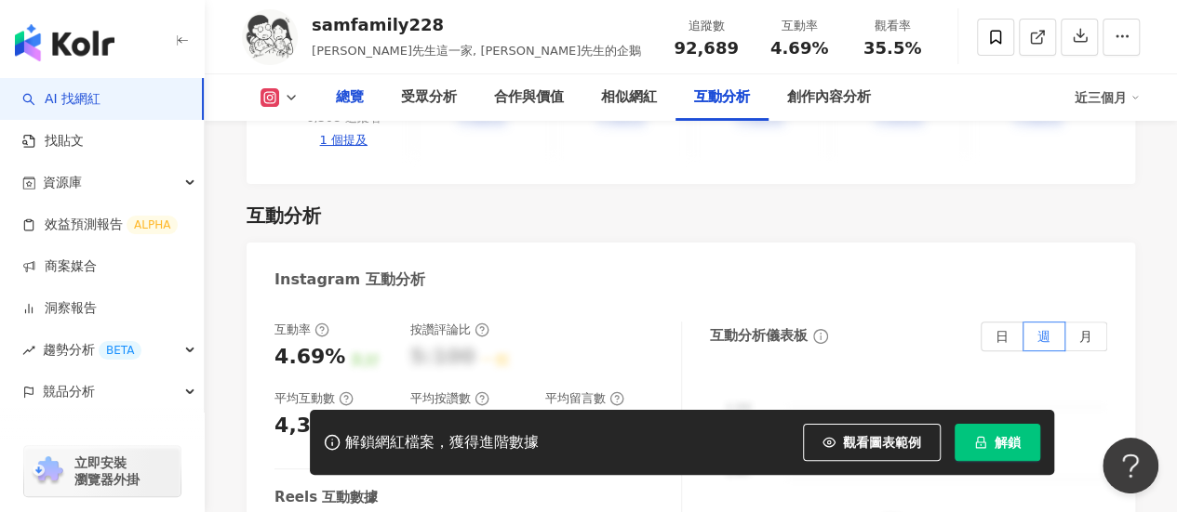
click at [329, 104] on div "總覽" at bounding box center [349, 97] width 65 height 47
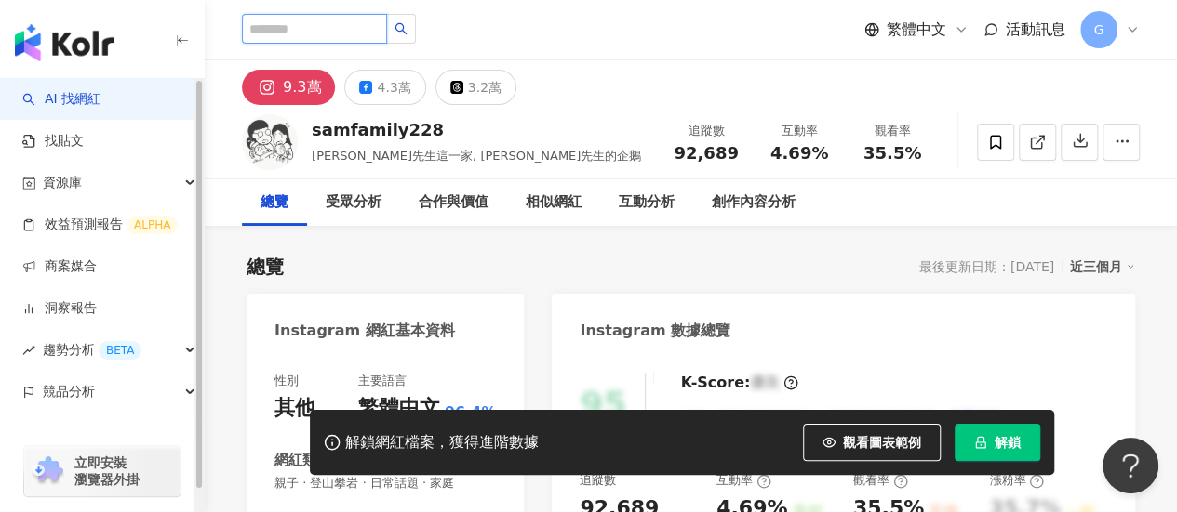
click at [309, 25] on input "search" at bounding box center [314, 29] width 145 height 30
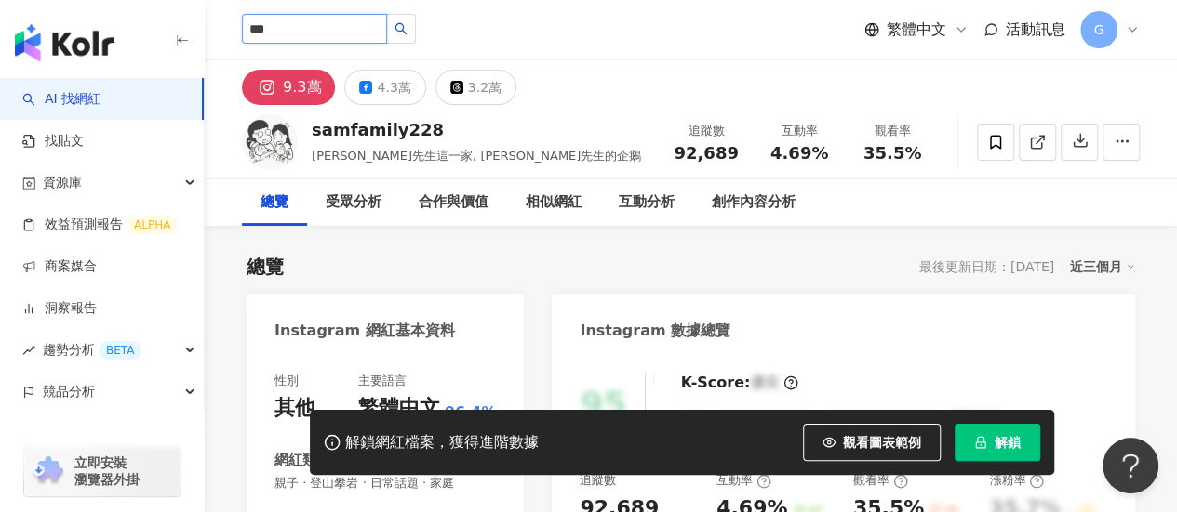
type input "***"
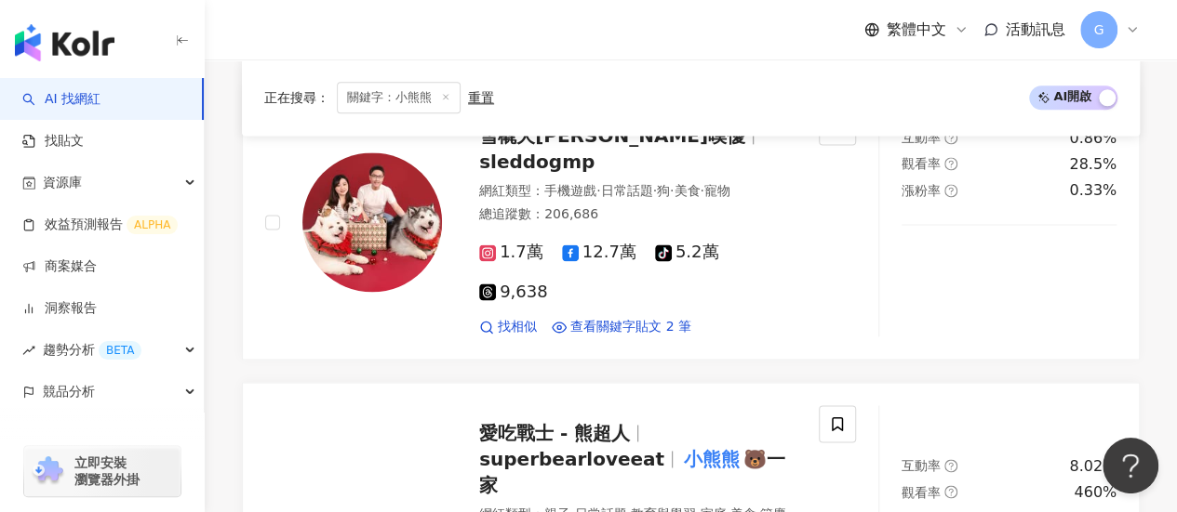
scroll to position [1395, 0]
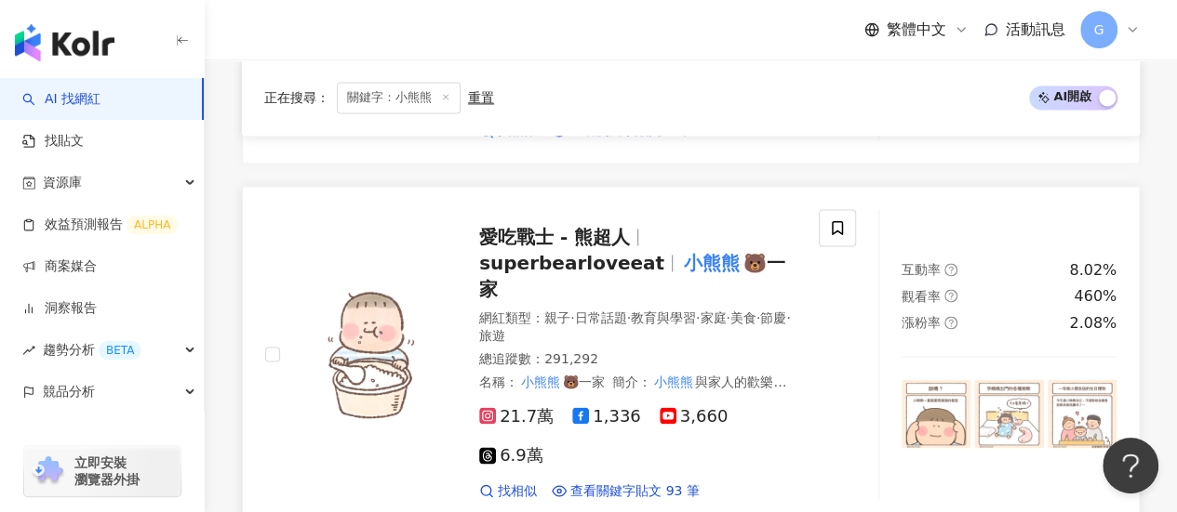
click at [579, 226] on span "愛吃戰士 - 熊超人" at bounding box center [554, 237] width 151 height 22
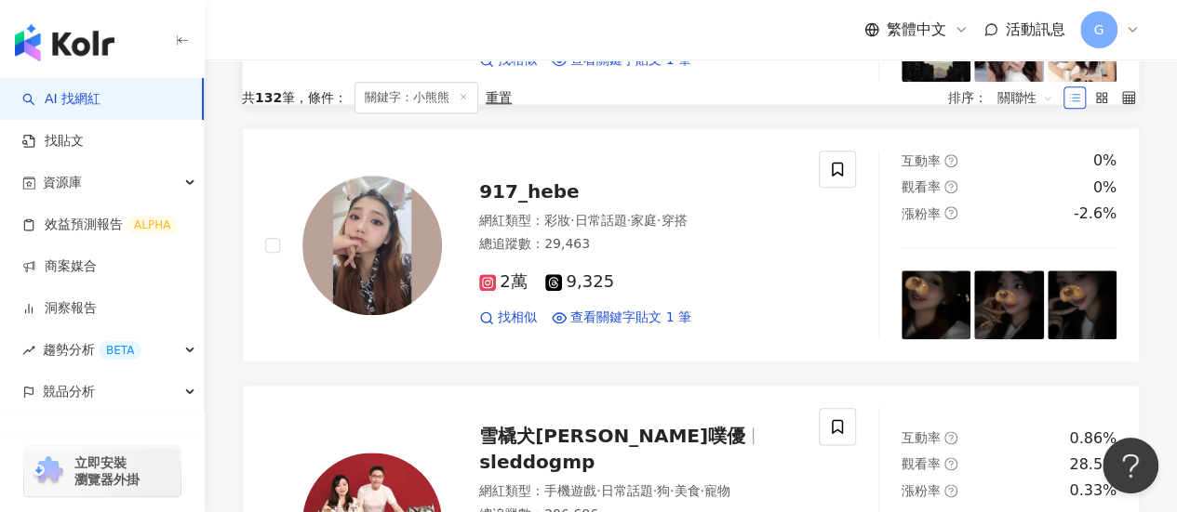
scroll to position [465, 0]
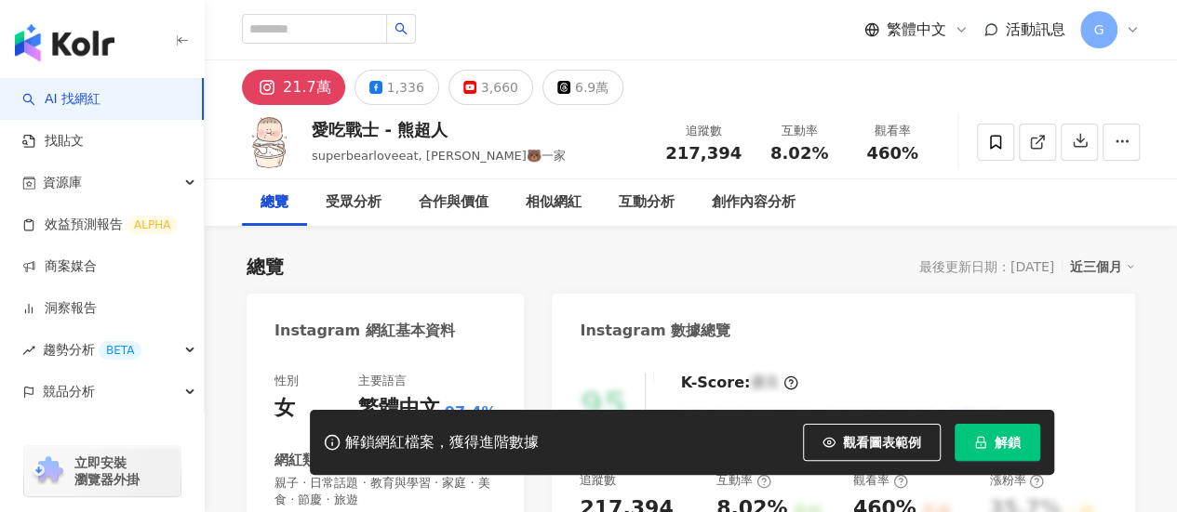
click at [316, 131] on div "愛吃戰士 - 熊超人" at bounding box center [439, 129] width 254 height 23
